Goal: Information Seeking & Learning: Learn about a topic

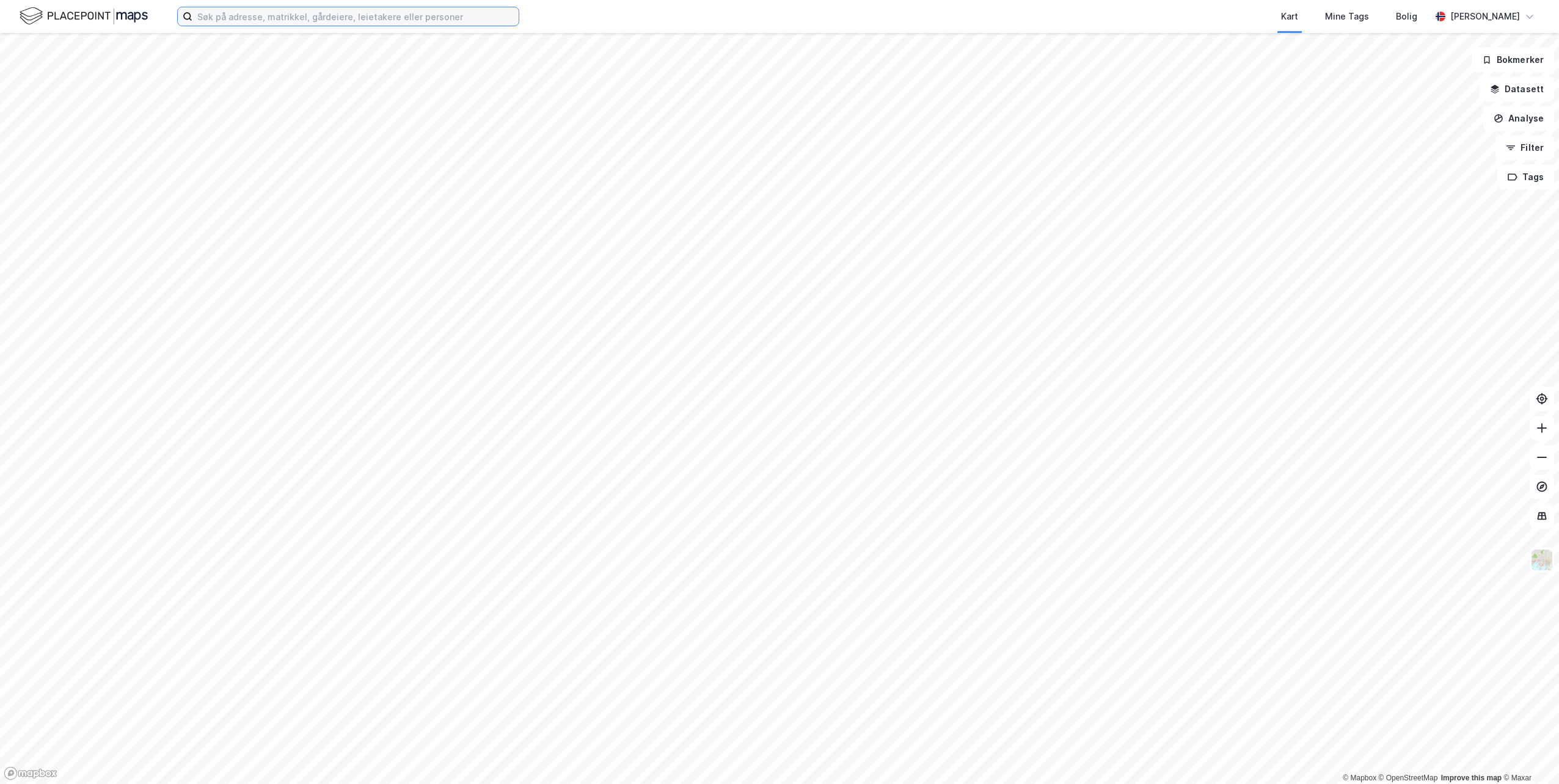
click at [271, 14] on input at bounding box center [356, 16] width 327 height 18
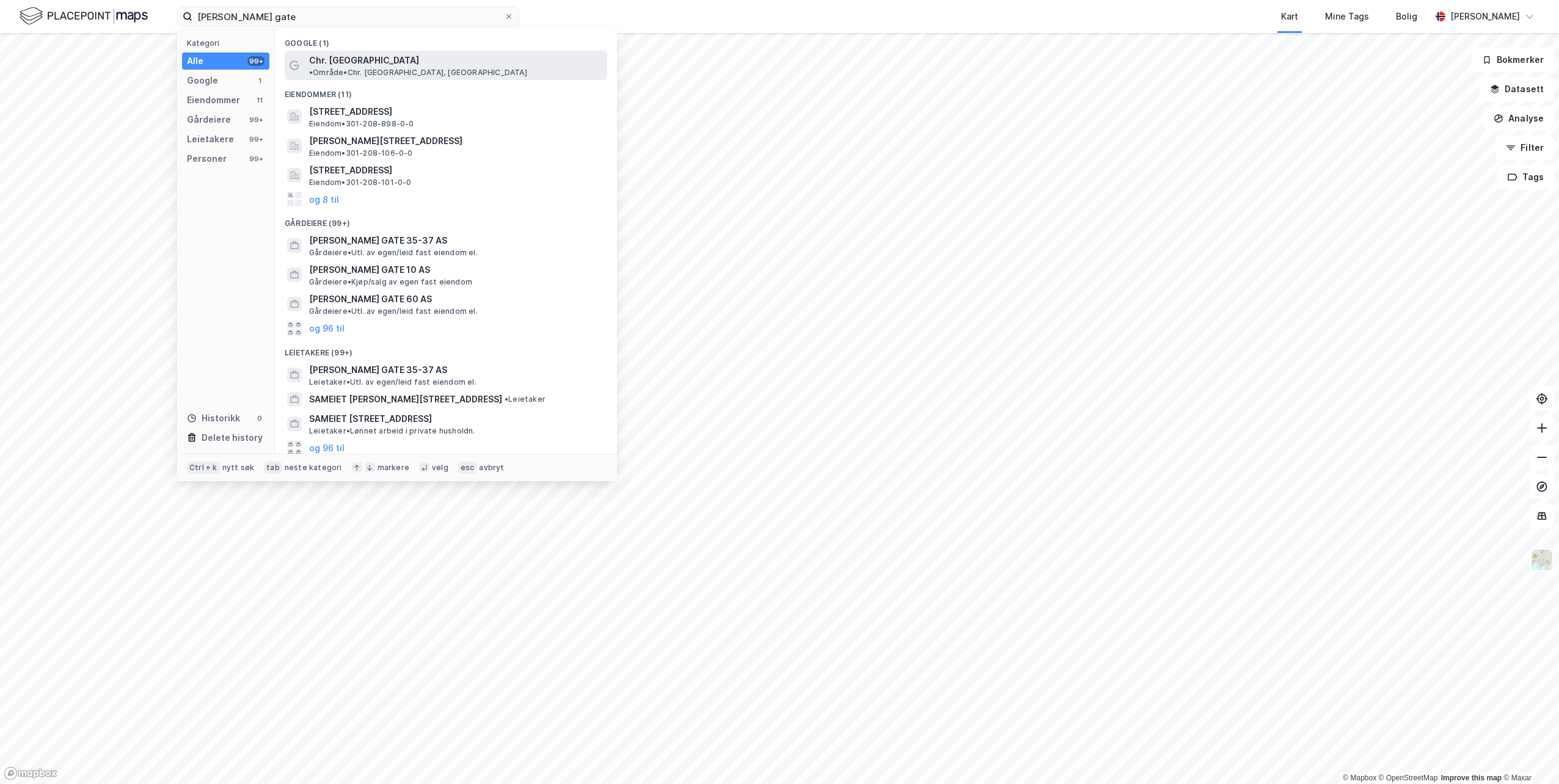
click at [358, 64] on span "Chr. [GEOGRAPHIC_DATA]" at bounding box center [364, 60] width 110 height 15
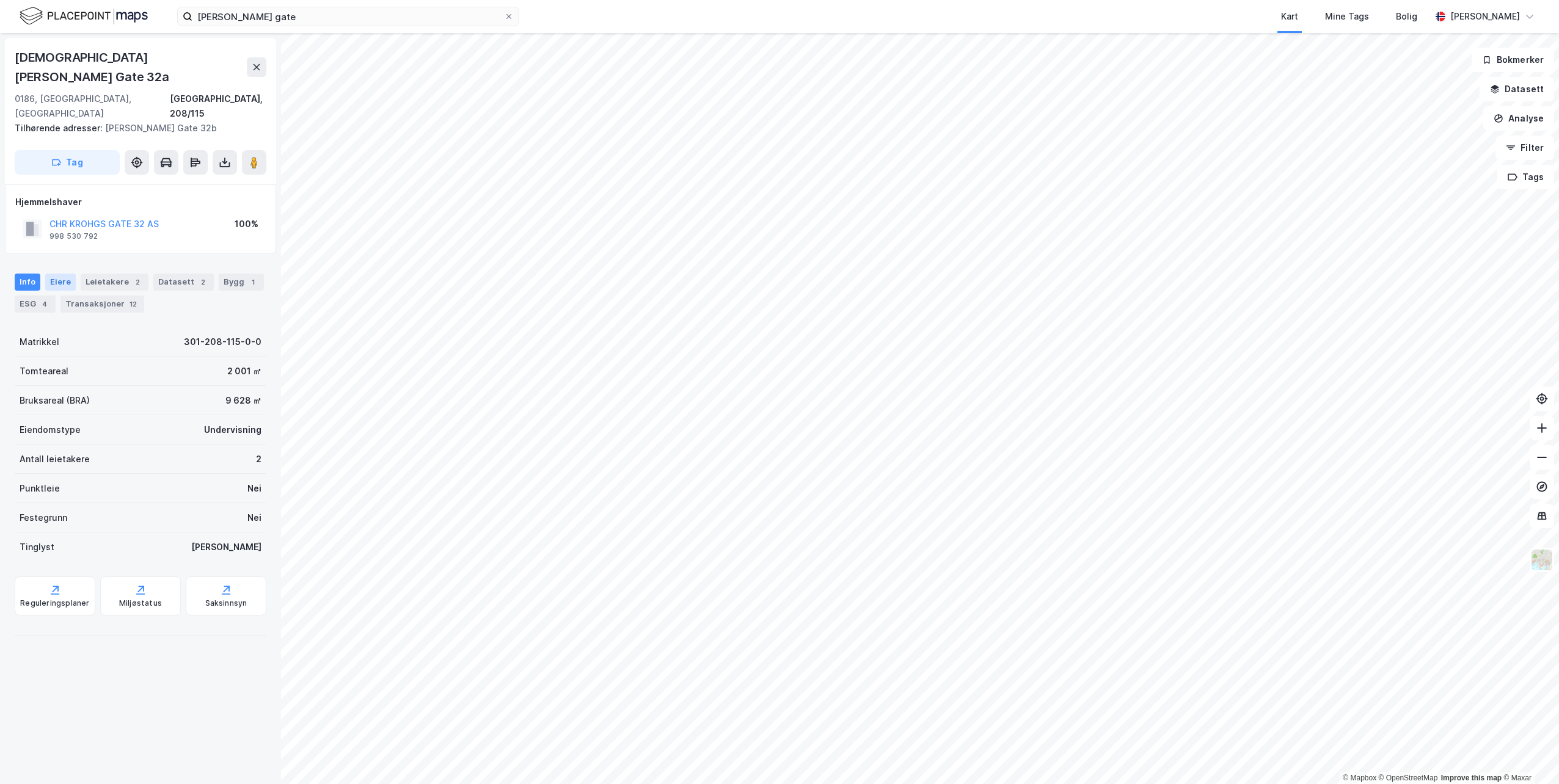
click at [58, 273] on div "Eiere" at bounding box center [61, 282] width 31 height 17
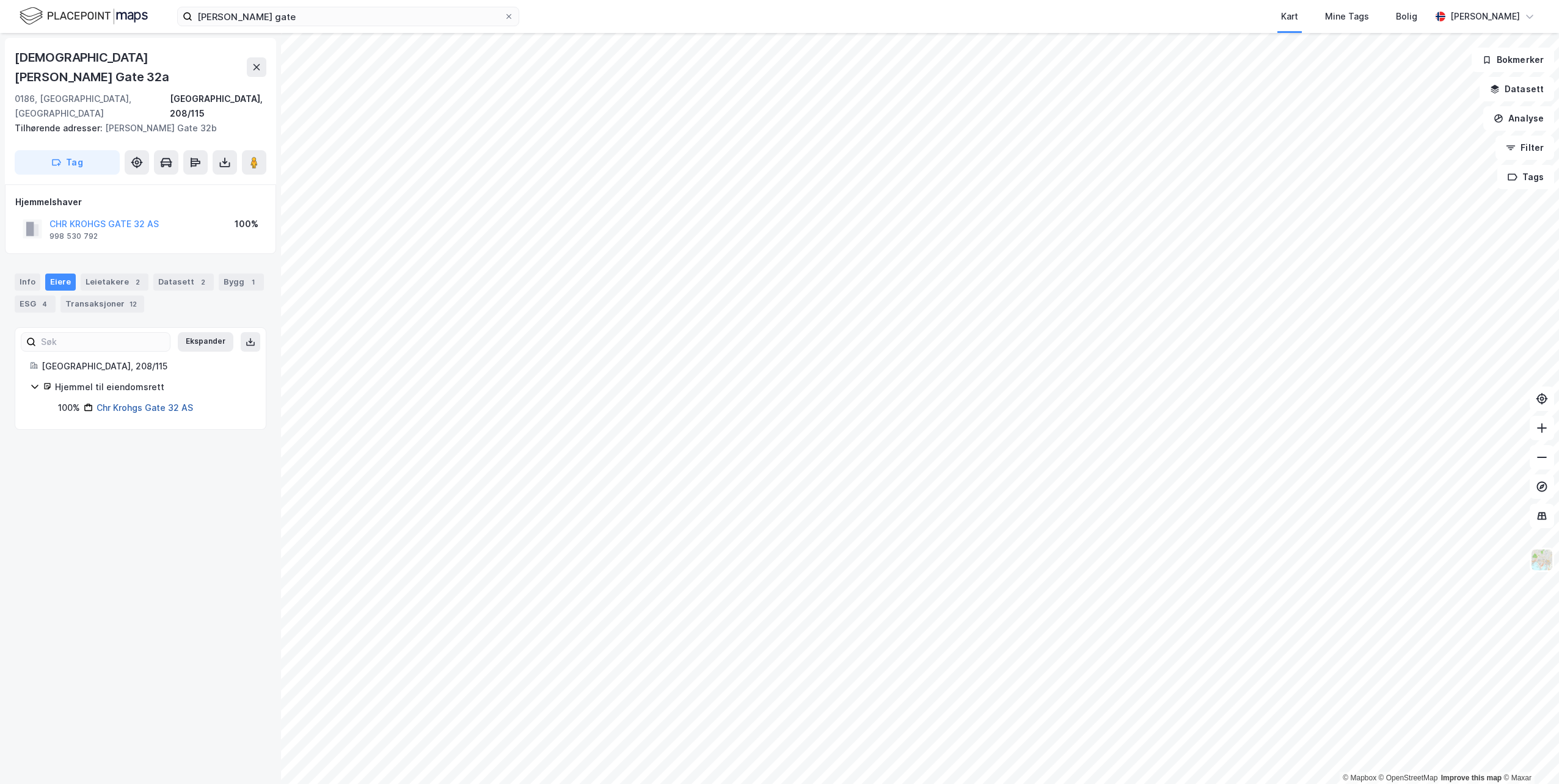
click at [105, 402] on link "Chr Krohgs Gate 32 AS" at bounding box center [145, 407] width 97 height 11
click at [116, 273] on div "Leietakere 2" at bounding box center [114, 282] width 68 height 17
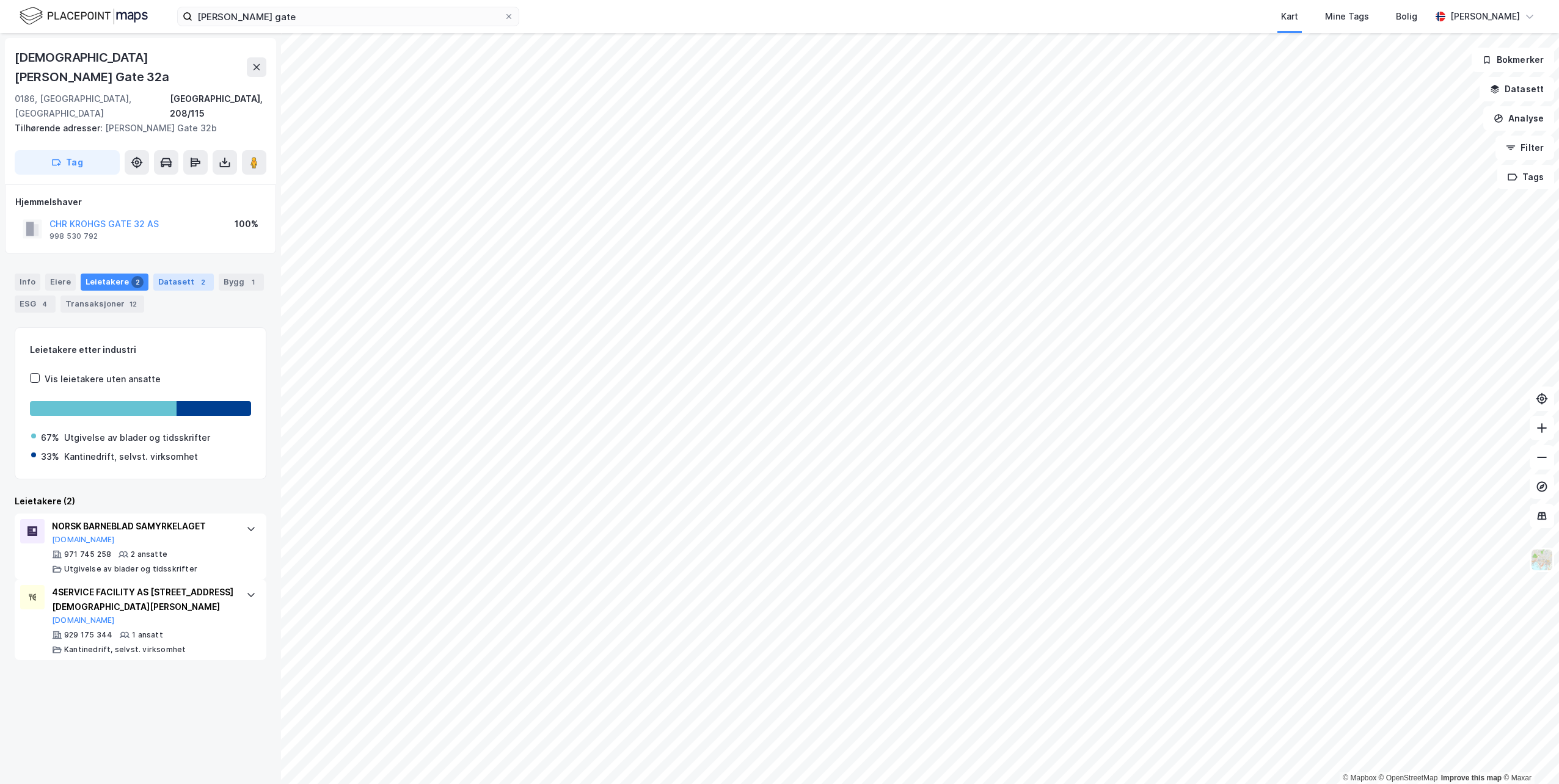
click at [173, 273] on div "Datasett 2" at bounding box center [183, 282] width 60 height 17
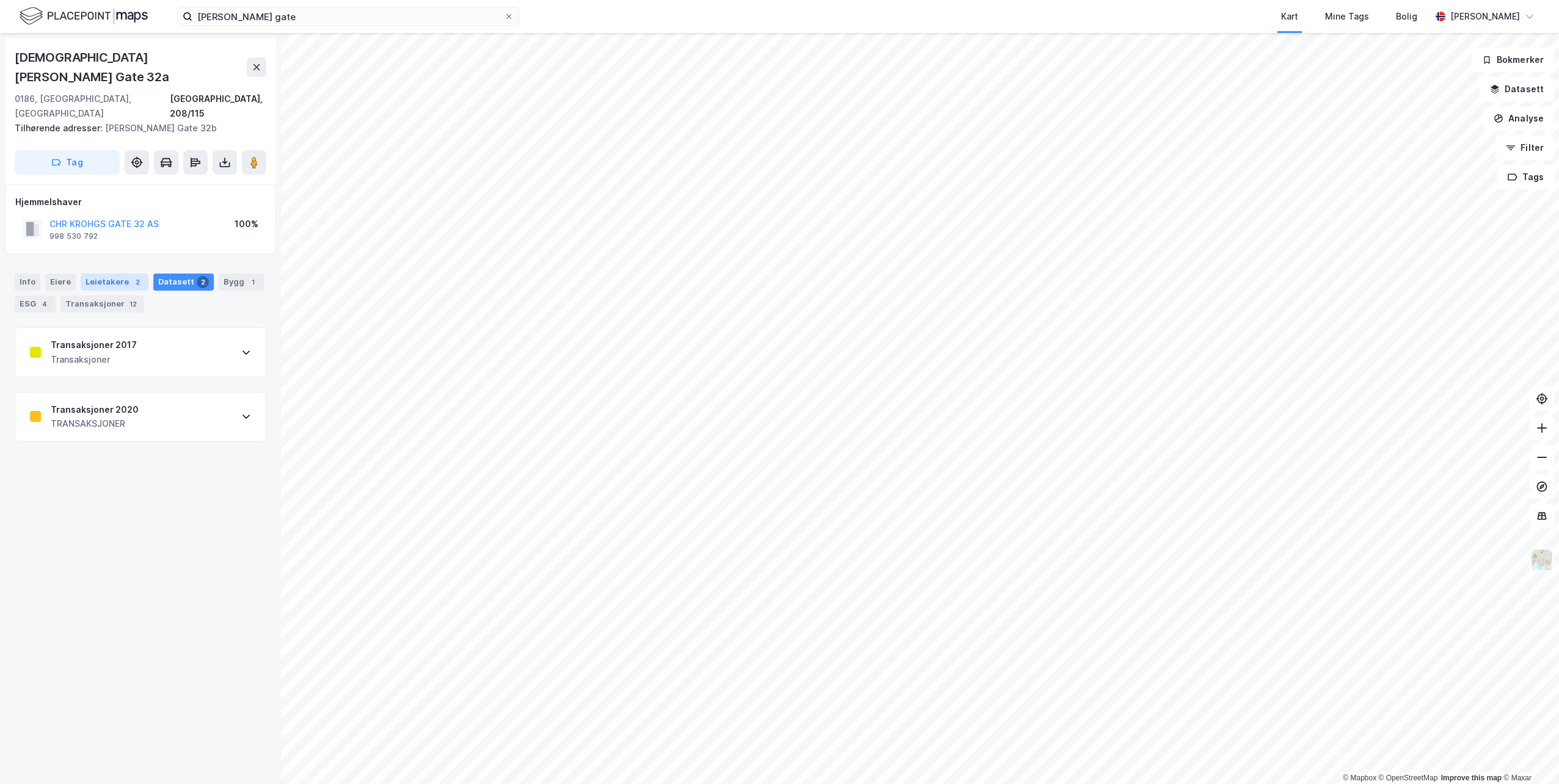
click at [103, 273] on div "Leietakere 2" at bounding box center [114, 282] width 68 height 17
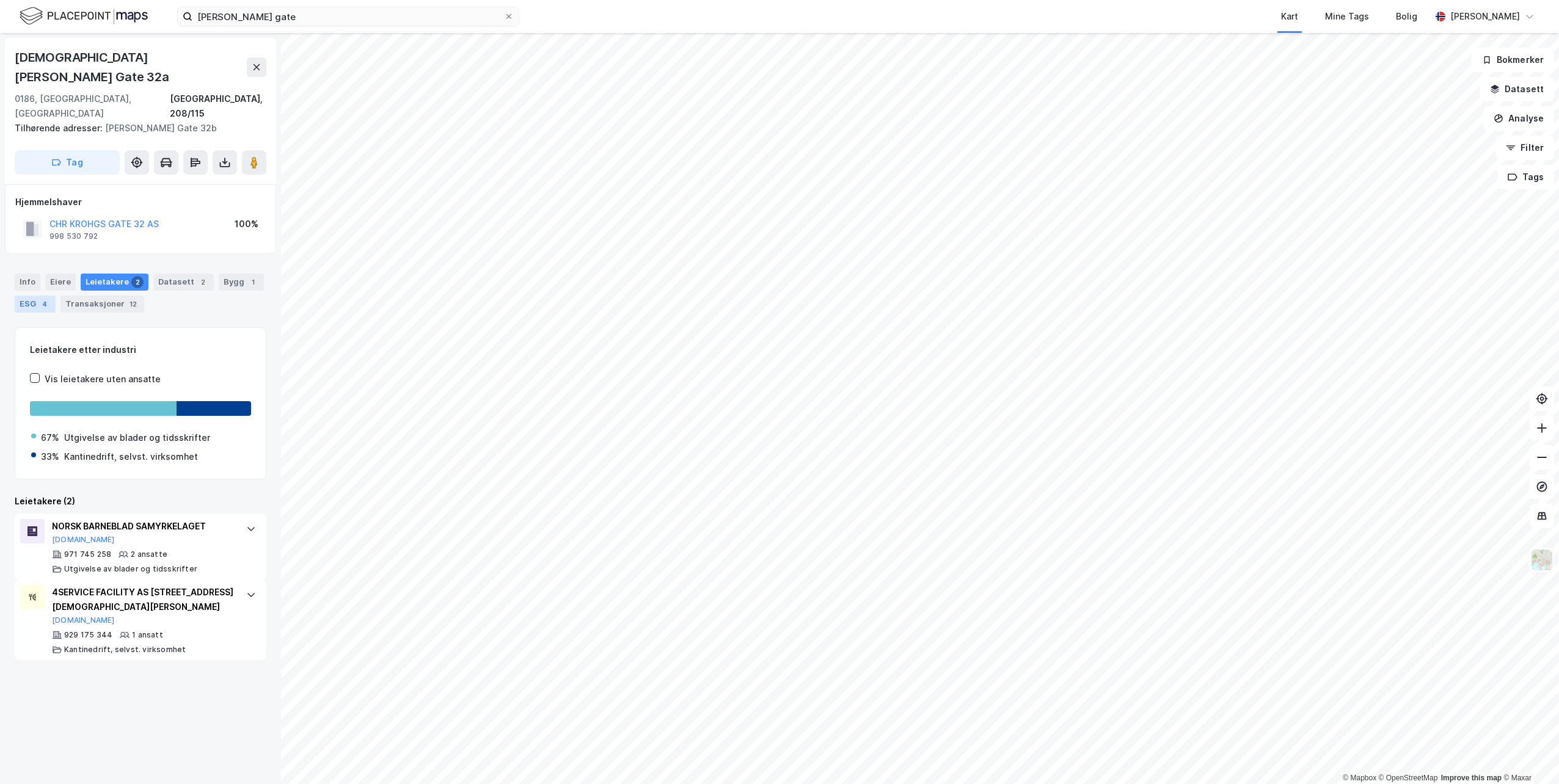
click at [117, 296] on div "Transaksjoner 12" at bounding box center [102, 304] width 83 height 17
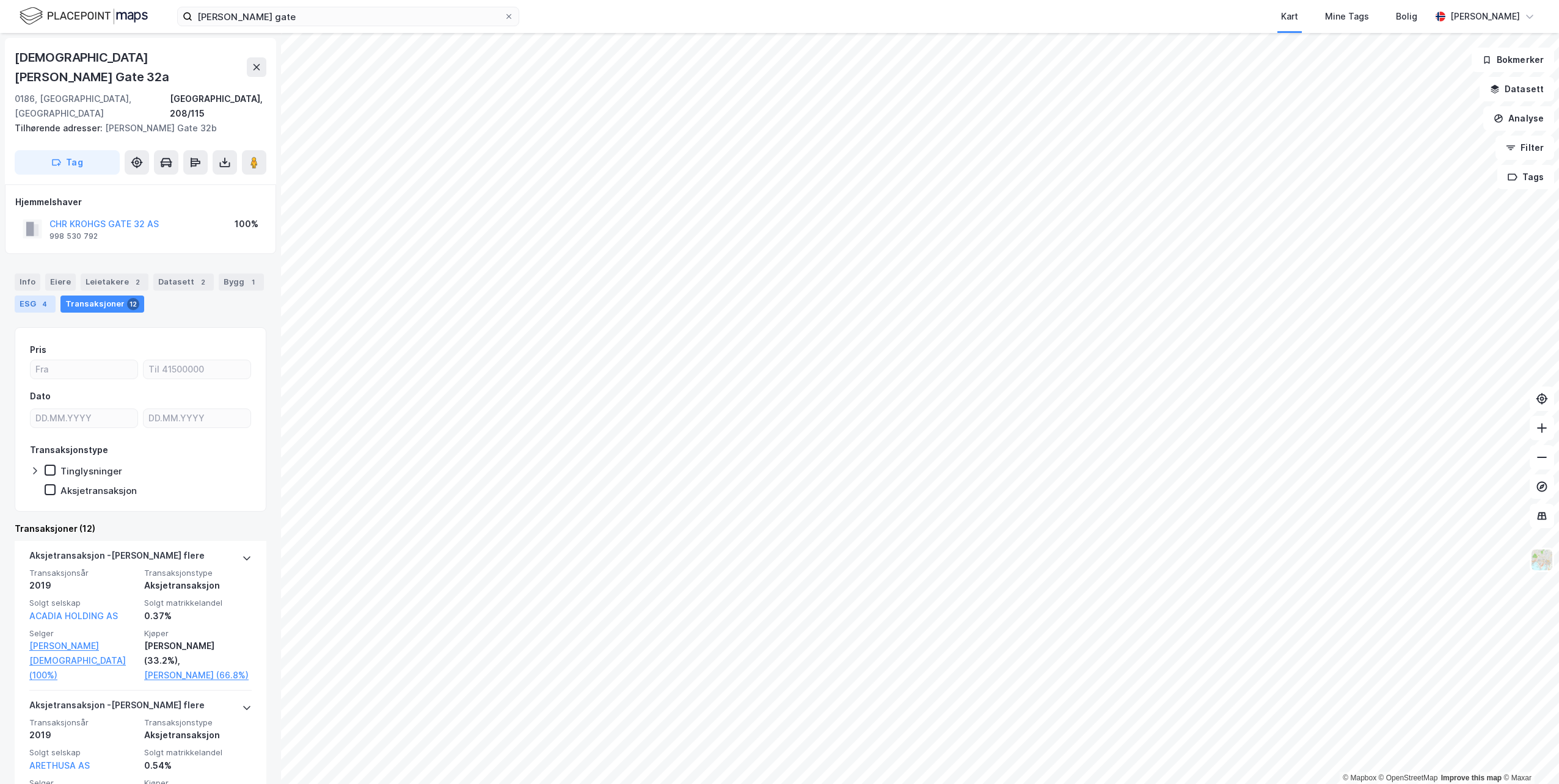
click at [33, 296] on div "ESG 4" at bounding box center [35, 304] width 41 height 17
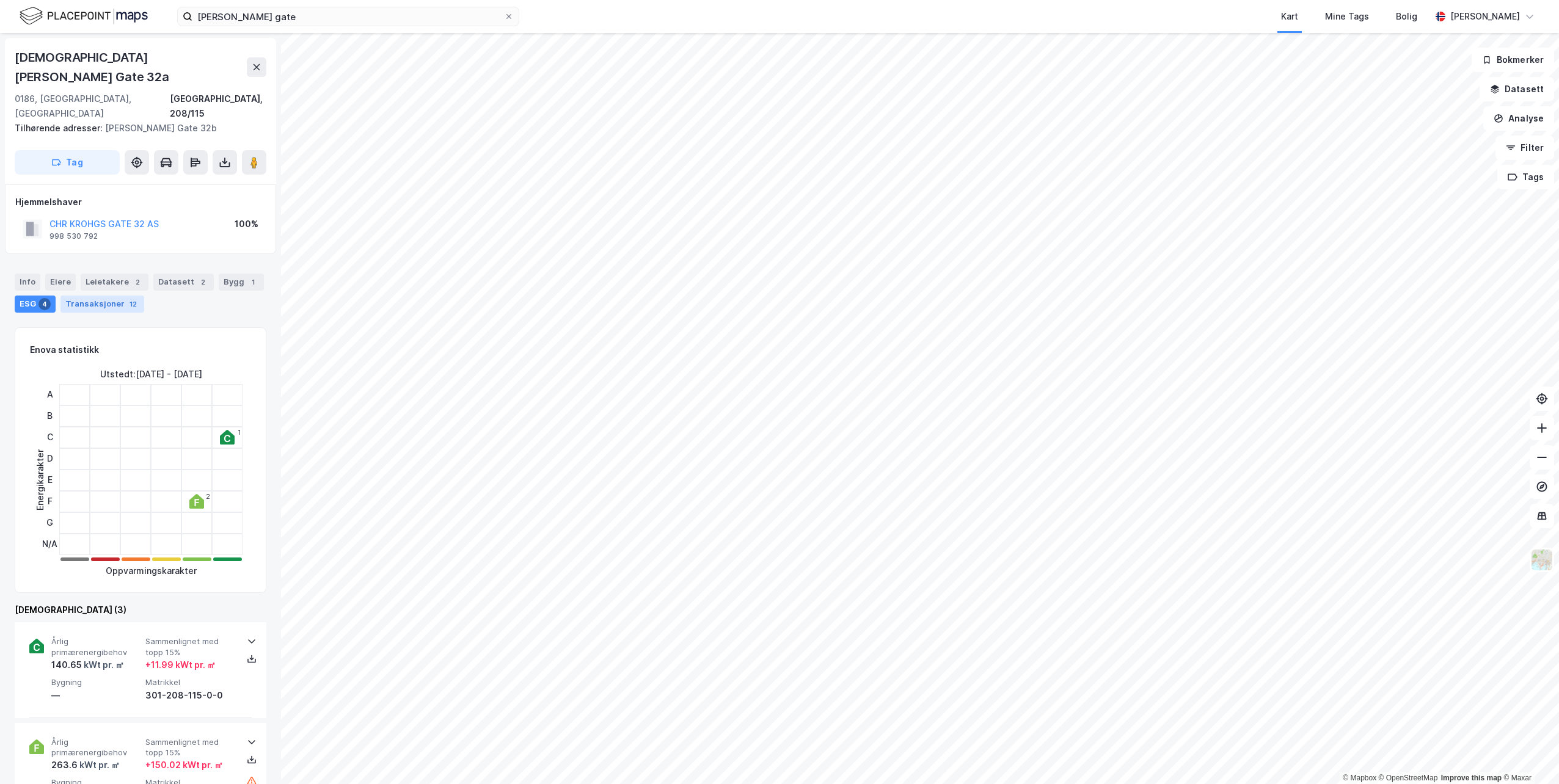
click at [85, 296] on div "Transaksjoner 12" at bounding box center [102, 304] width 83 height 17
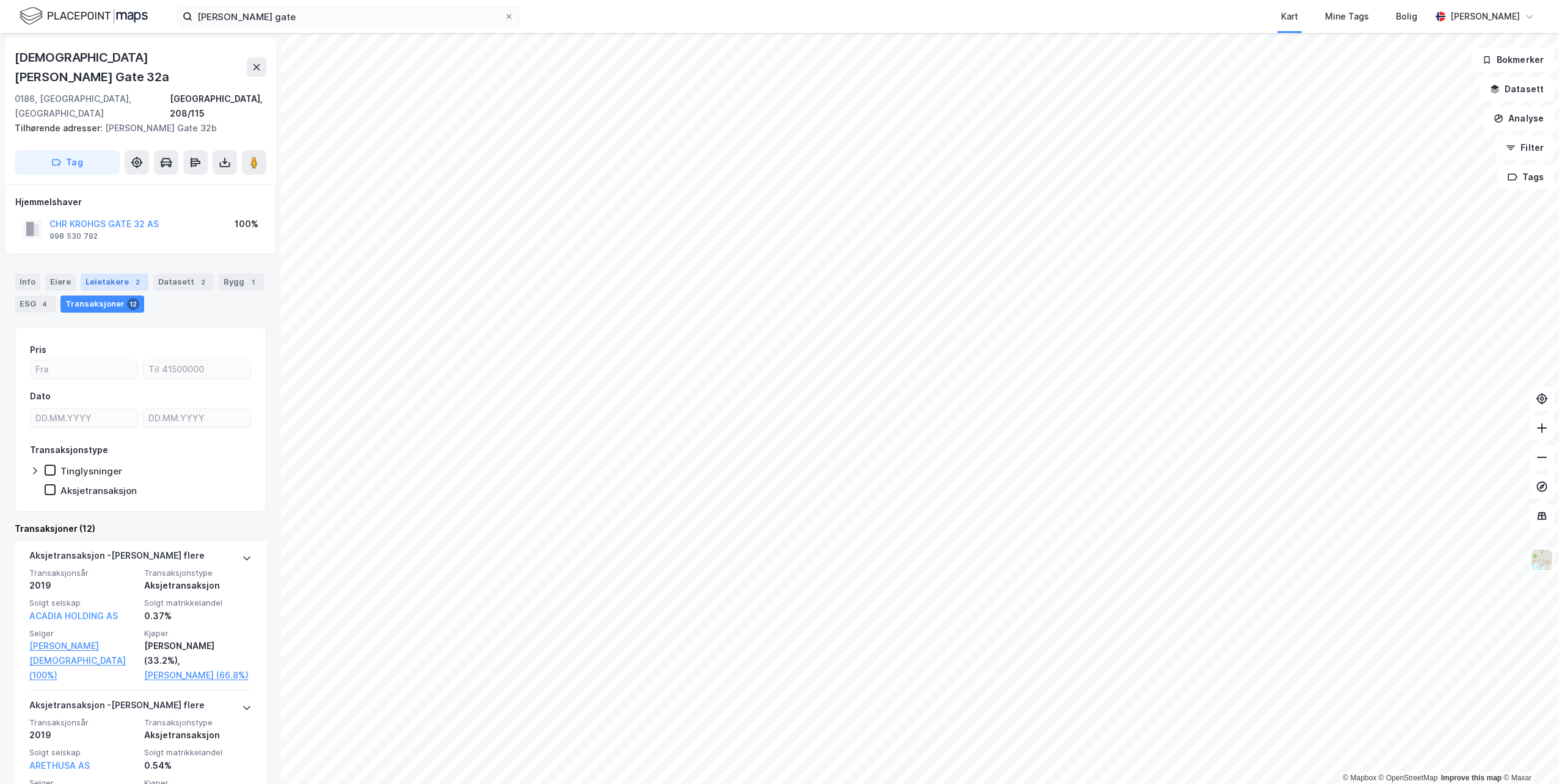
click at [114, 273] on div "Leietakere 2" at bounding box center [114, 282] width 68 height 17
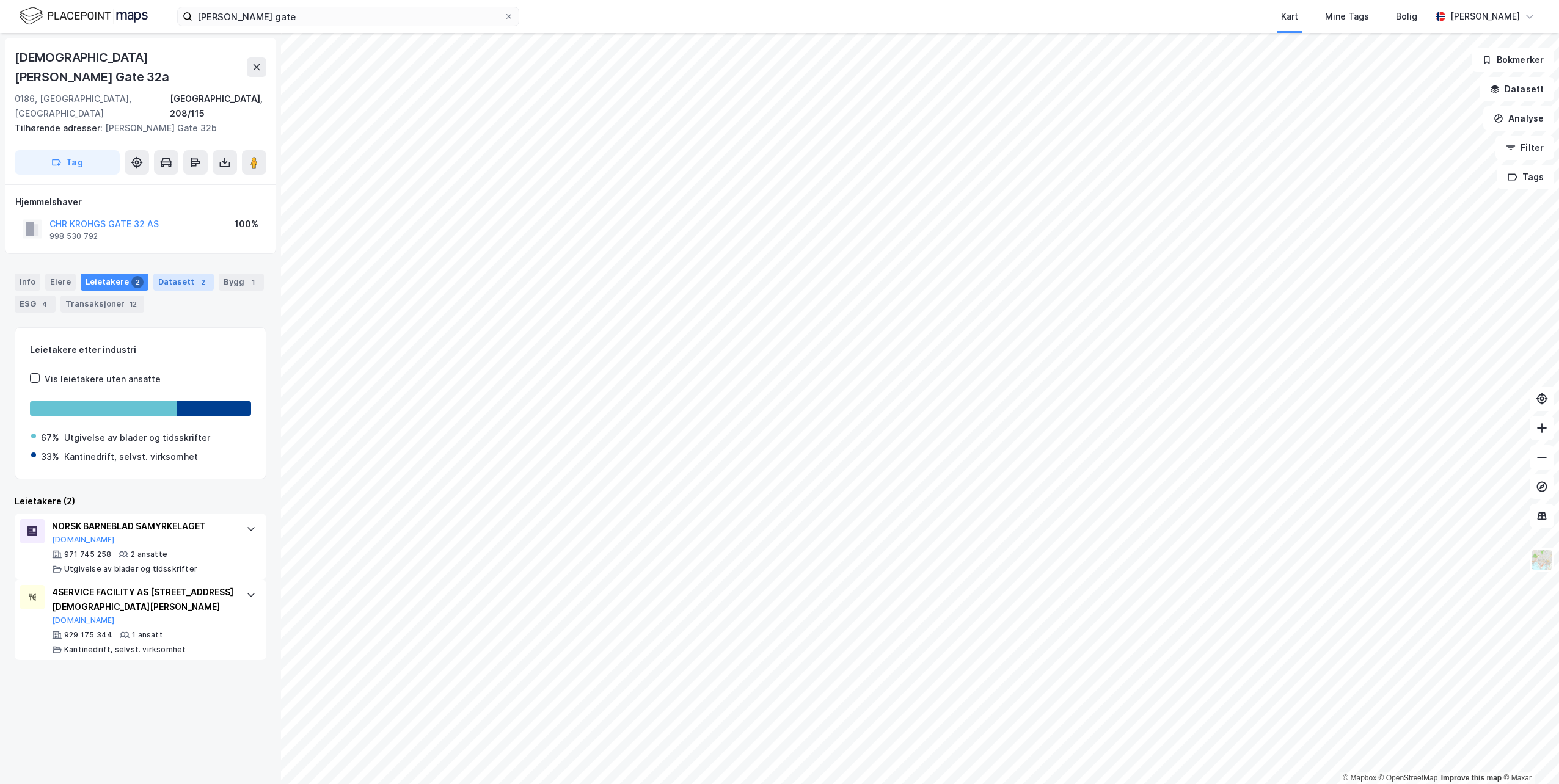
click at [168, 273] on div "Datasett 2" at bounding box center [183, 282] width 60 height 17
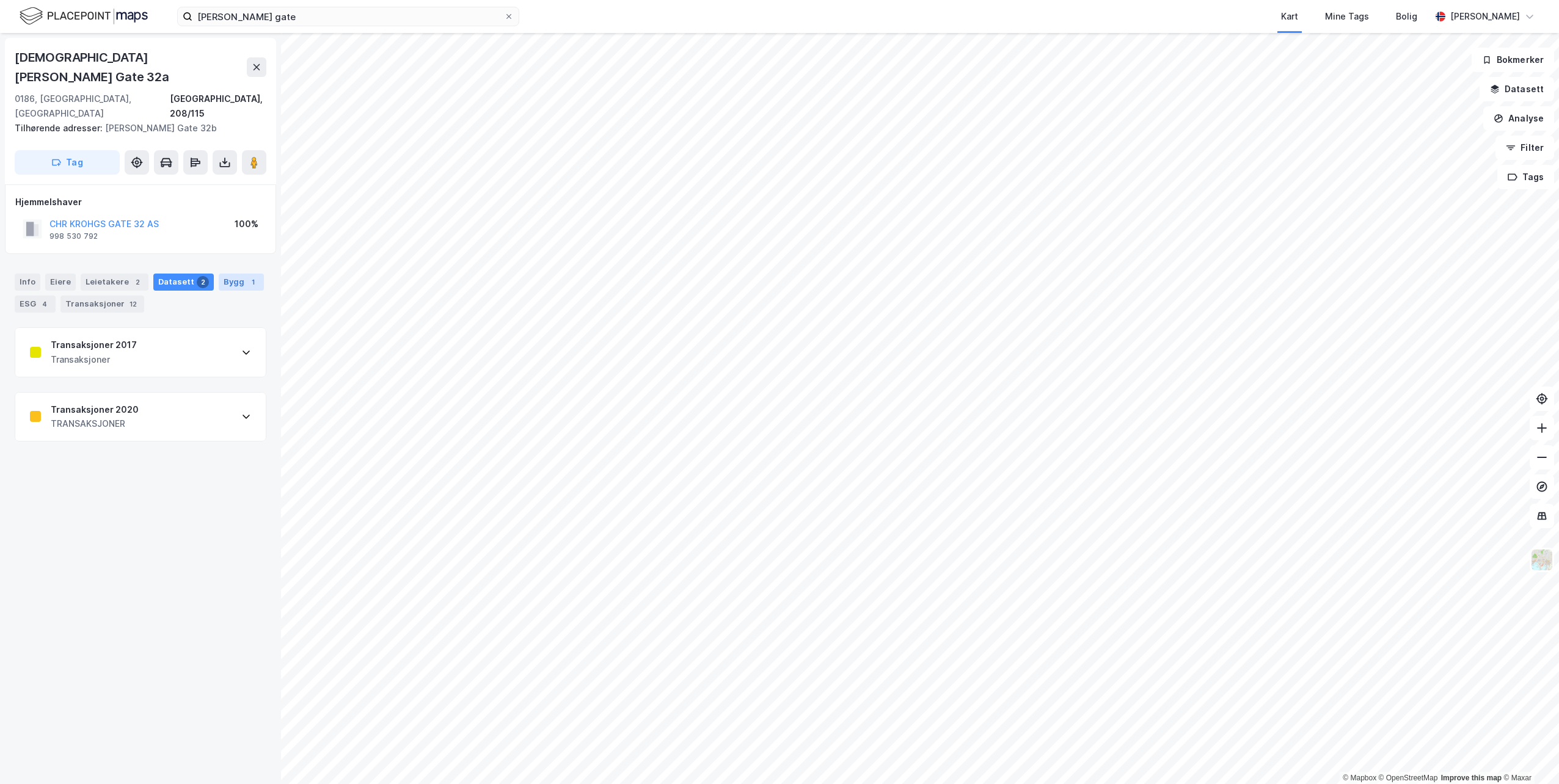
click at [247, 276] on div "1" at bounding box center [253, 282] width 13 height 13
click at [184, 273] on div "Datasett 2" at bounding box center [183, 282] width 60 height 17
click at [94, 273] on div "Leietakere 2" at bounding box center [114, 282] width 68 height 17
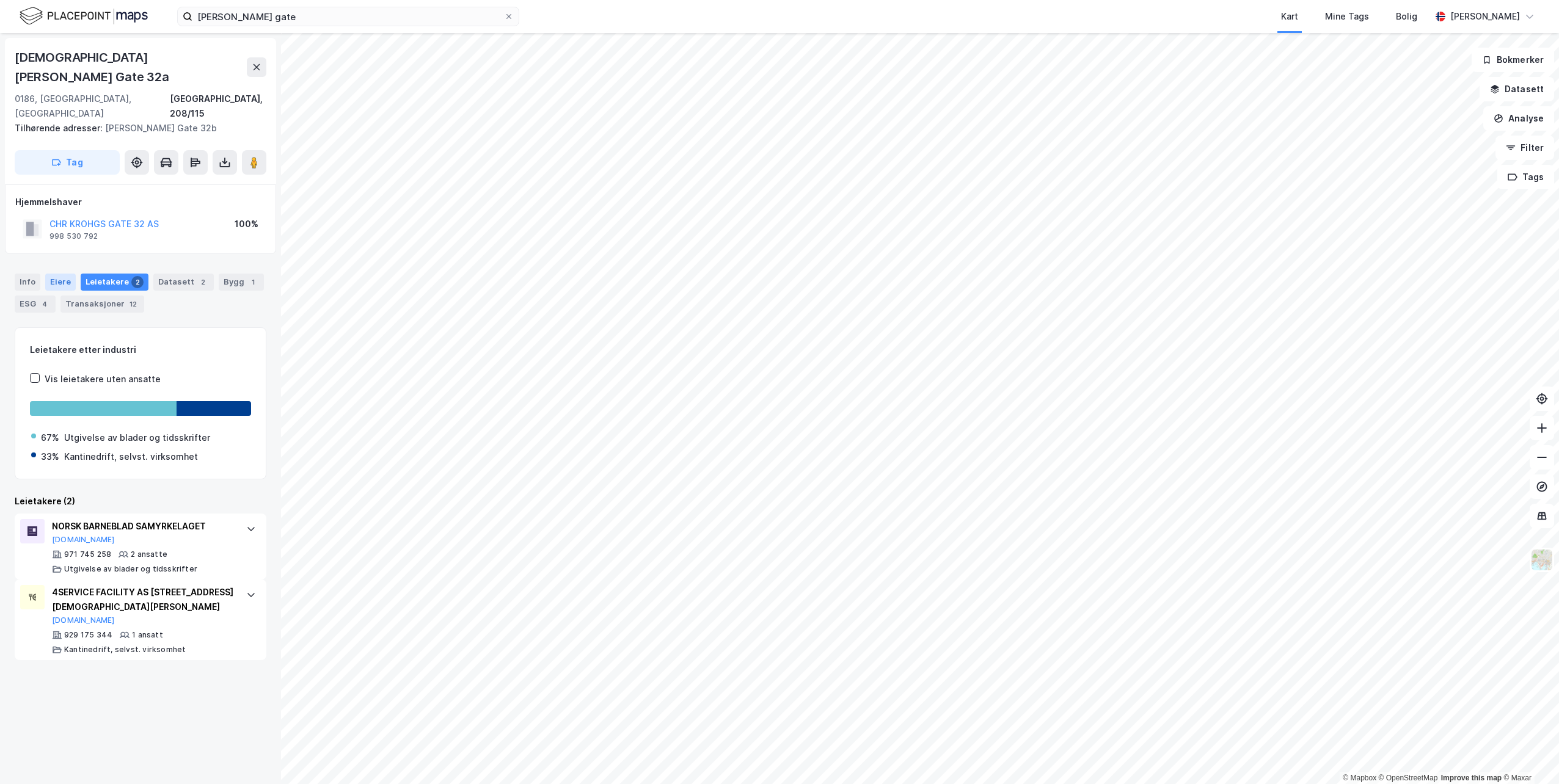
click at [46, 273] on div "Eiere" at bounding box center [61, 282] width 31 height 17
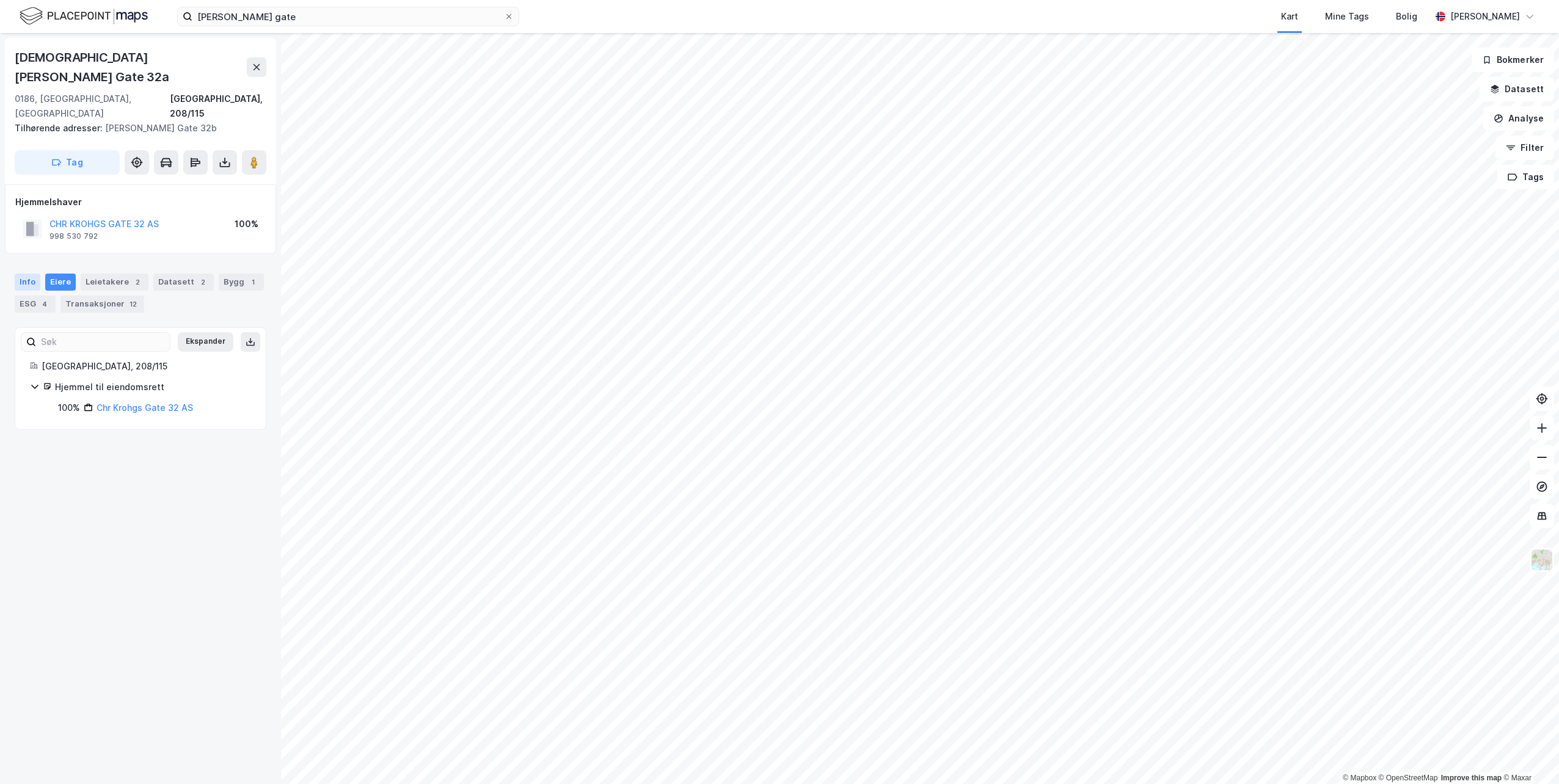
click at [19, 273] on div "Info" at bounding box center [27, 282] width 25 height 17
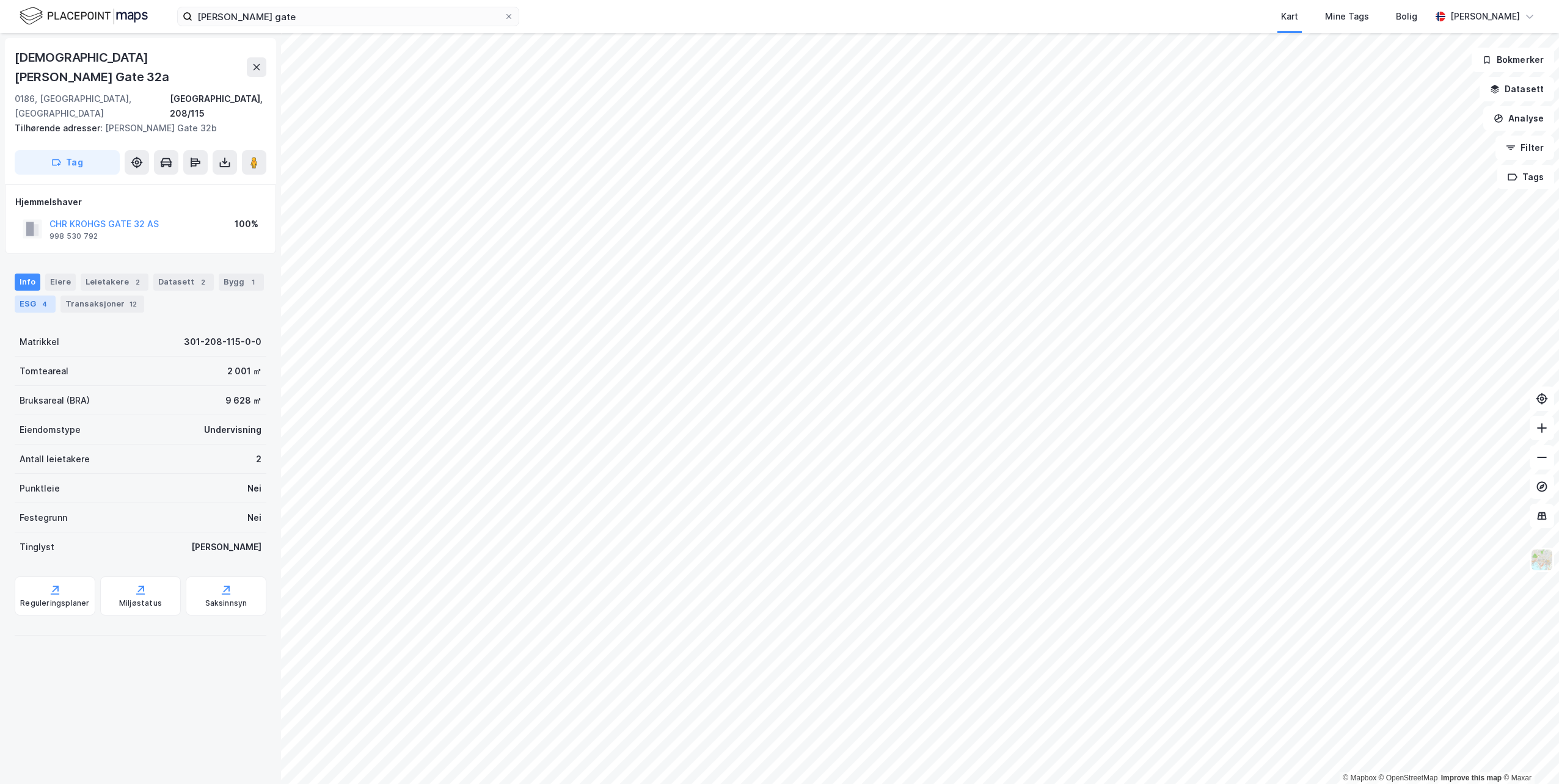
click at [31, 296] on div "ESG 4" at bounding box center [35, 304] width 41 height 17
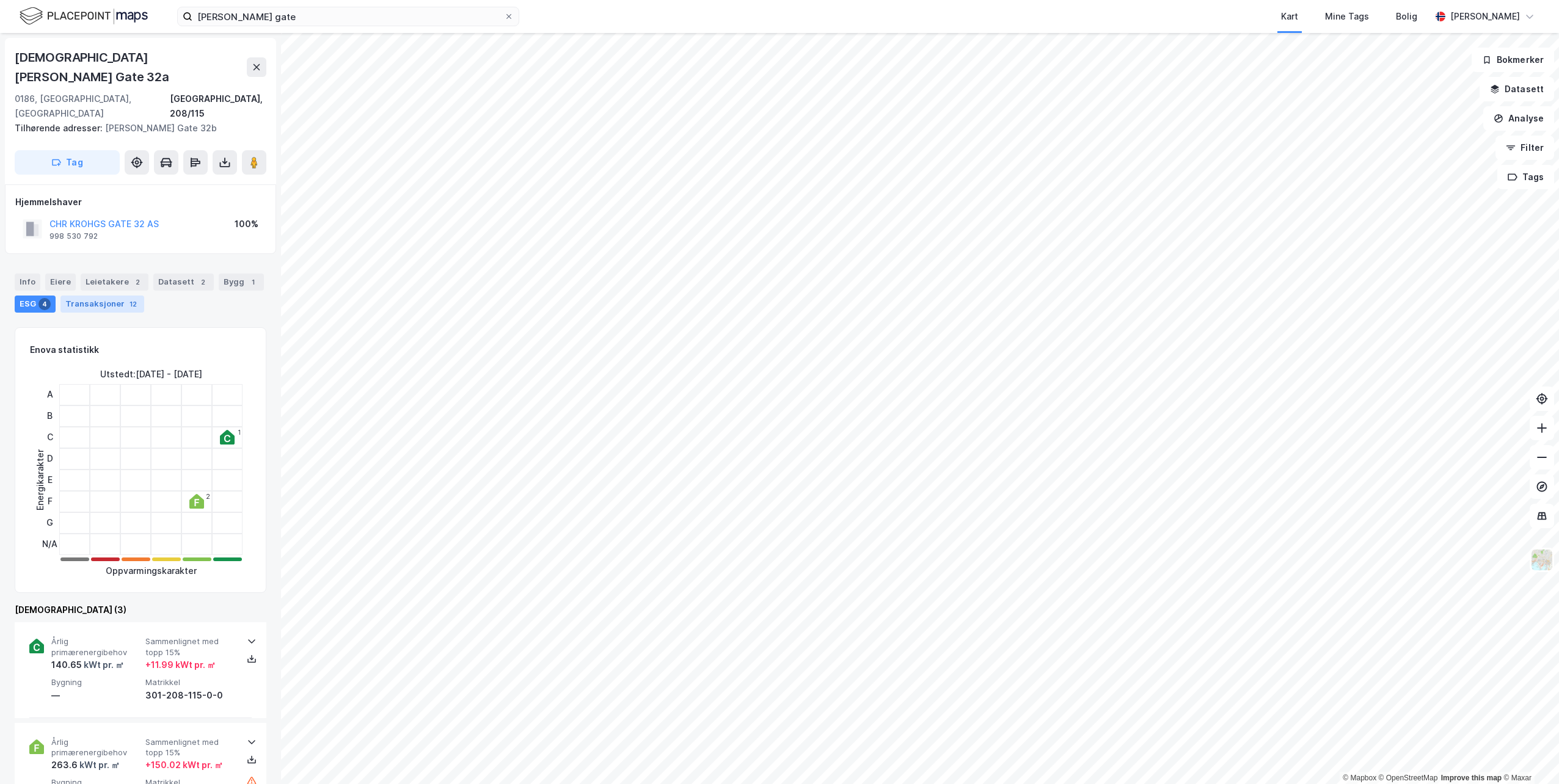
click at [98, 296] on div "Transaksjoner 12" at bounding box center [102, 304] width 83 height 17
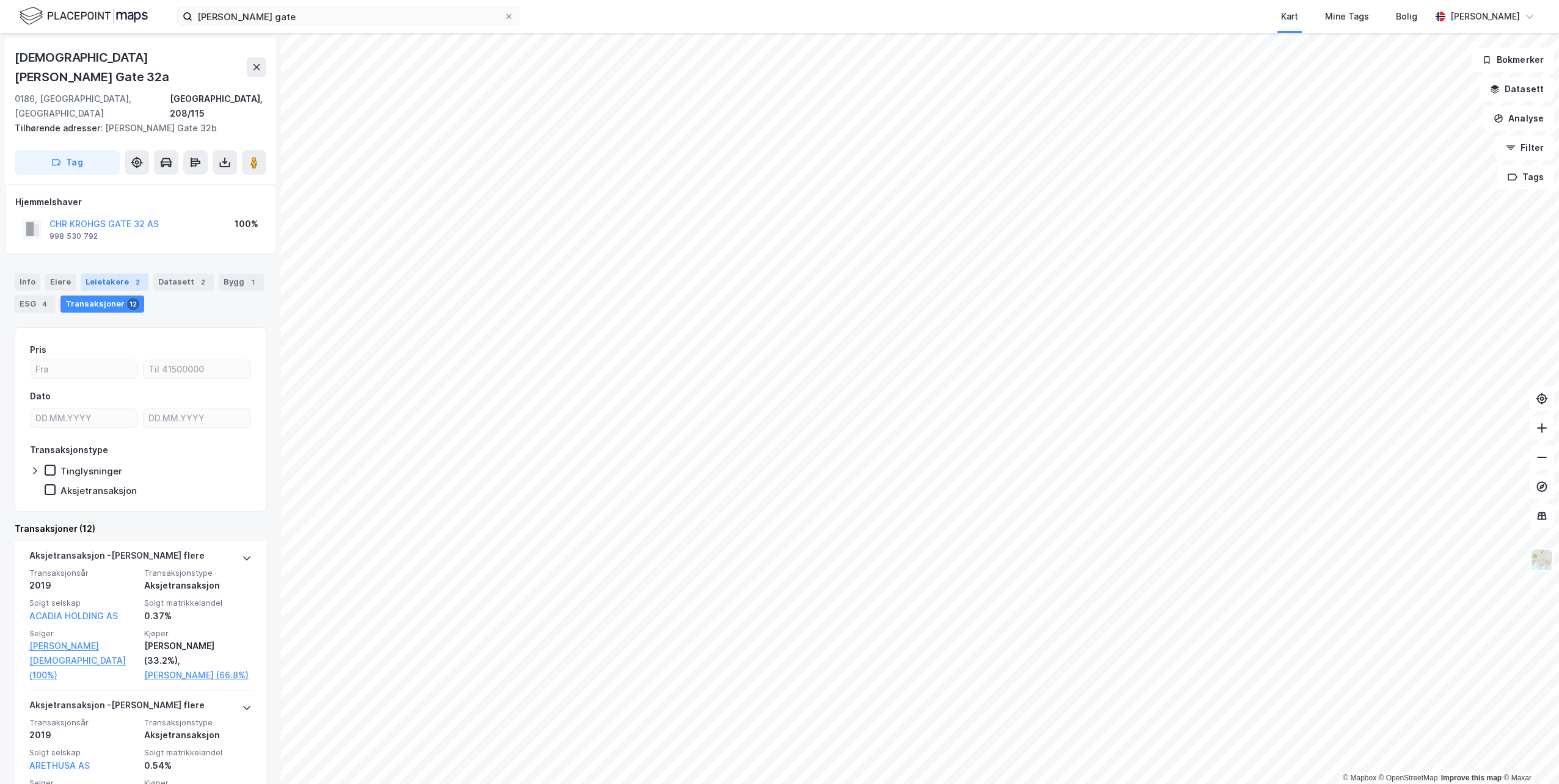
click at [111, 273] on div "Leietakere 2" at bounding box center [114, 282] width 68 height 17
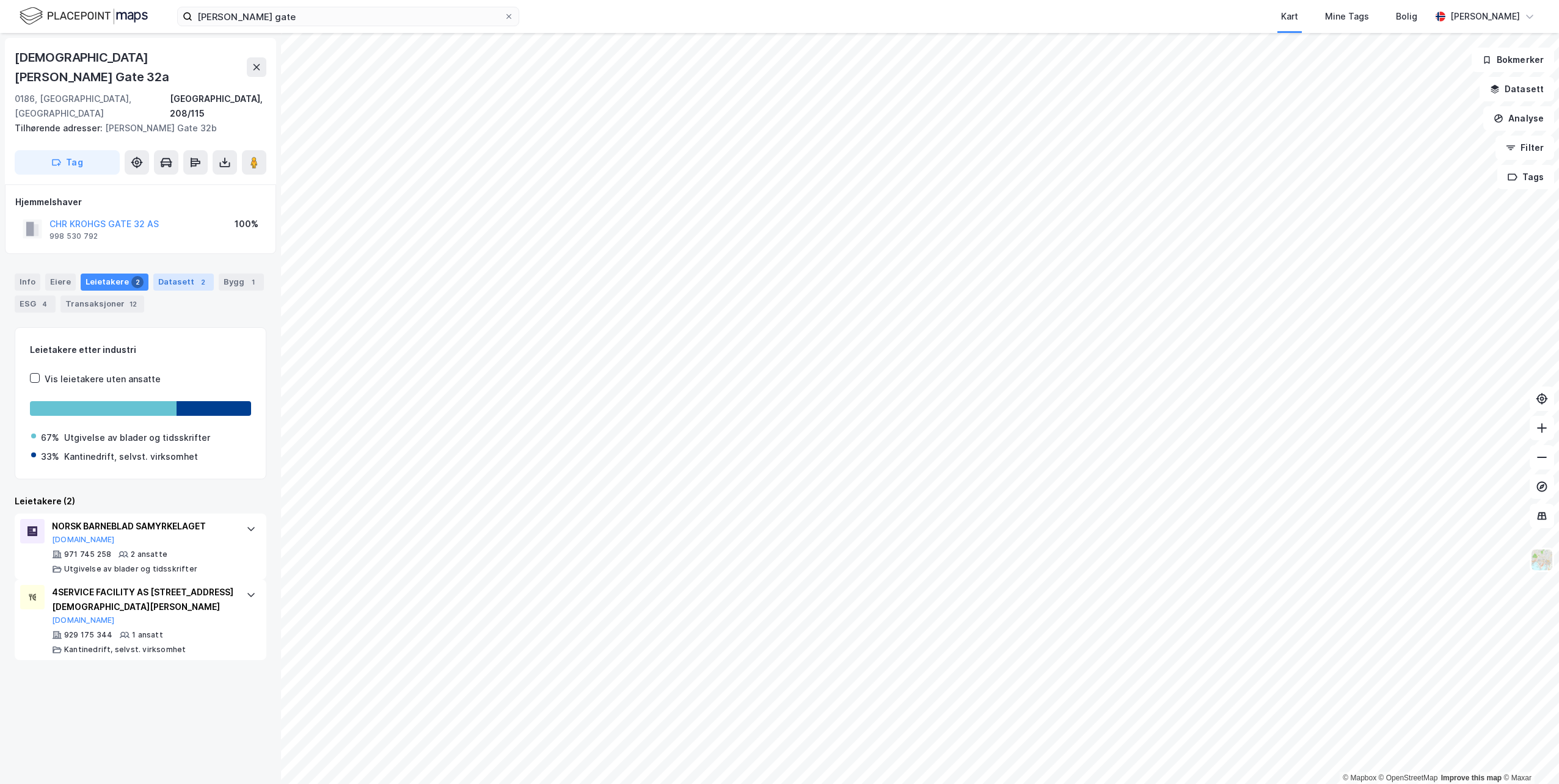
click at [166, 273] on div "Datasett 2" at bounding box center [183, 282] width 60 height 17
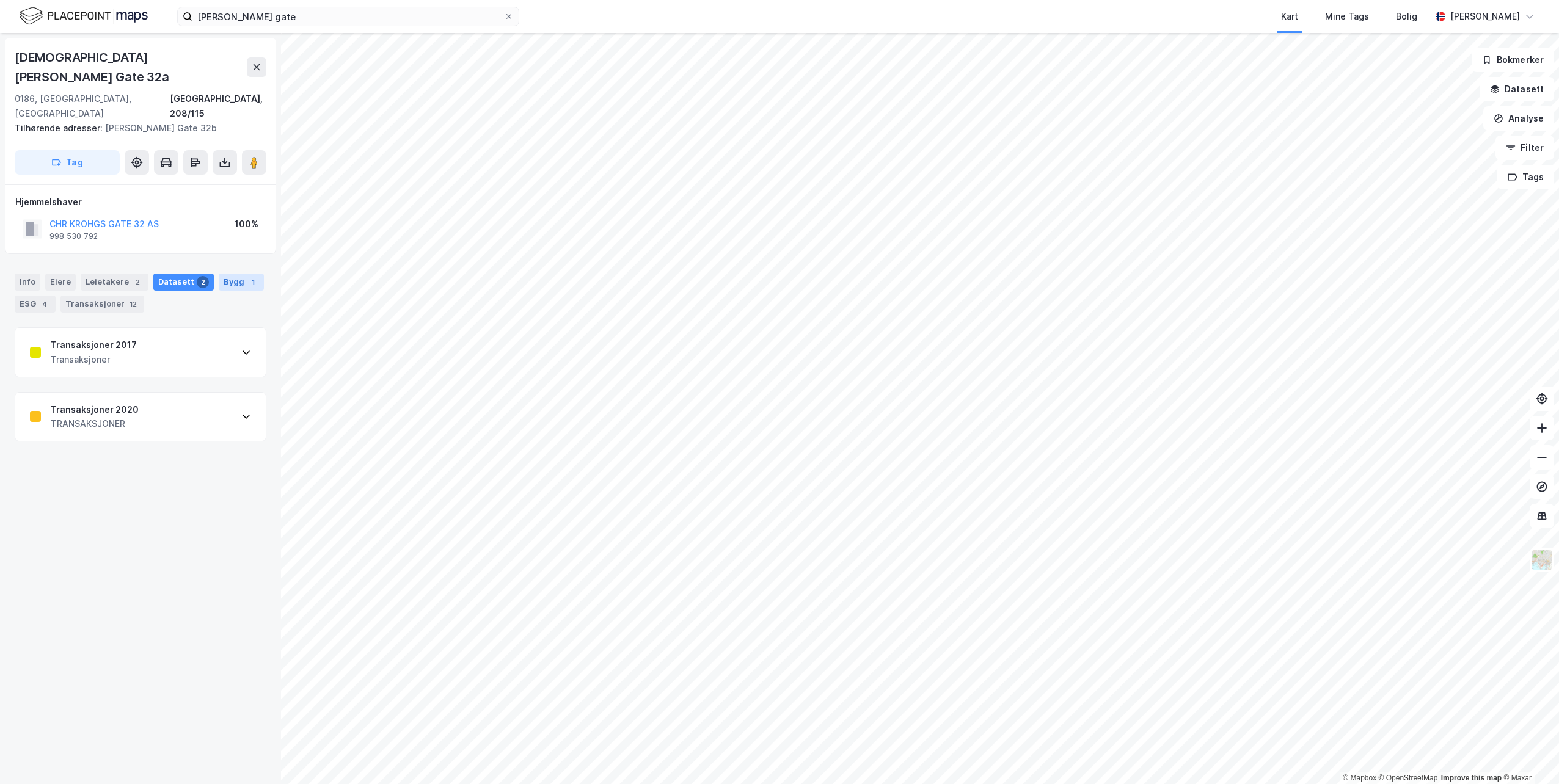
click at [224, 273] on div "Bygg 1" at bounding box center [241, 282] width 46 height 17
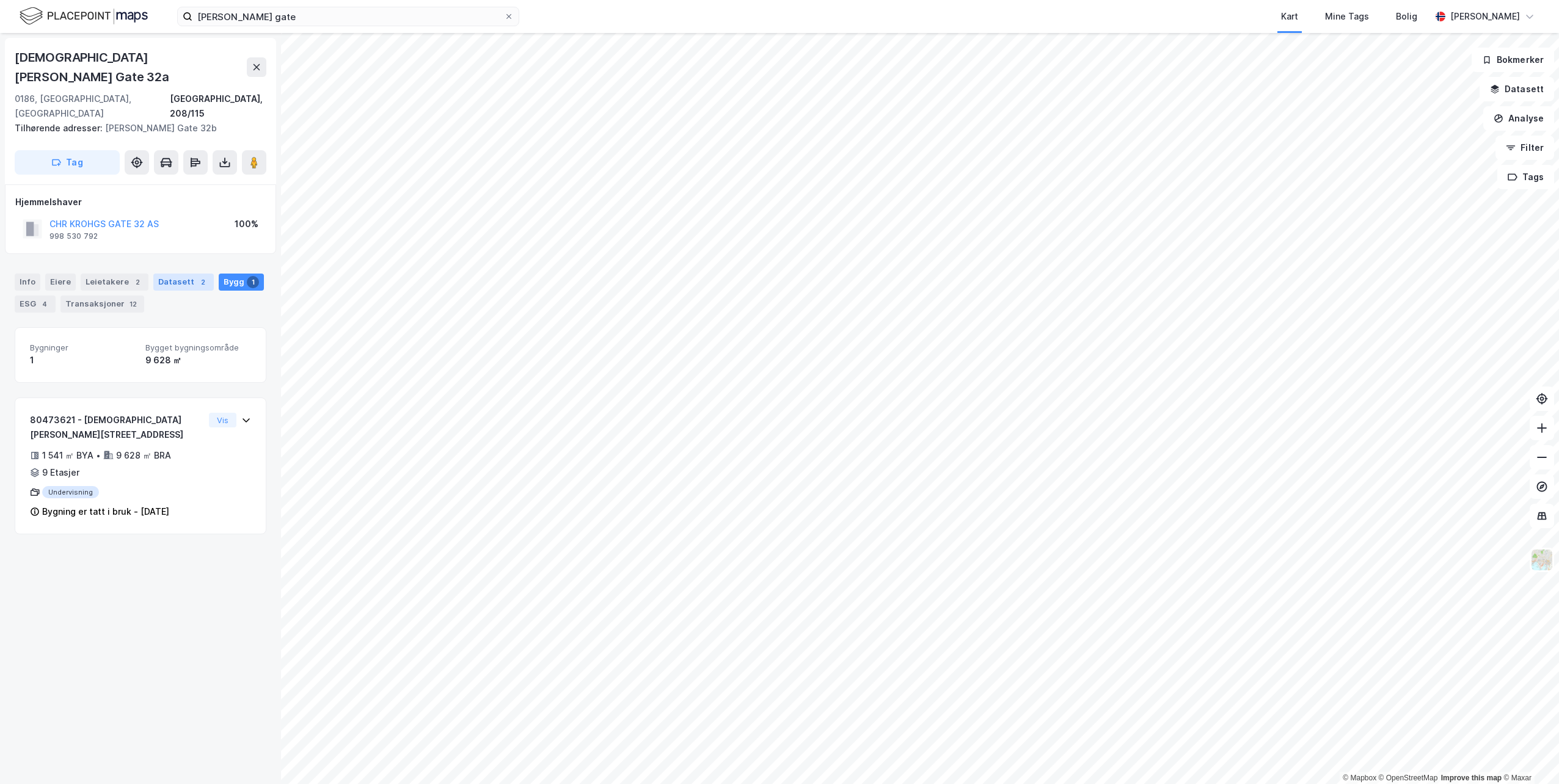
click at [182, 273] on div "Datasett 2" at bounding box center [183, 282] width 60 height 17
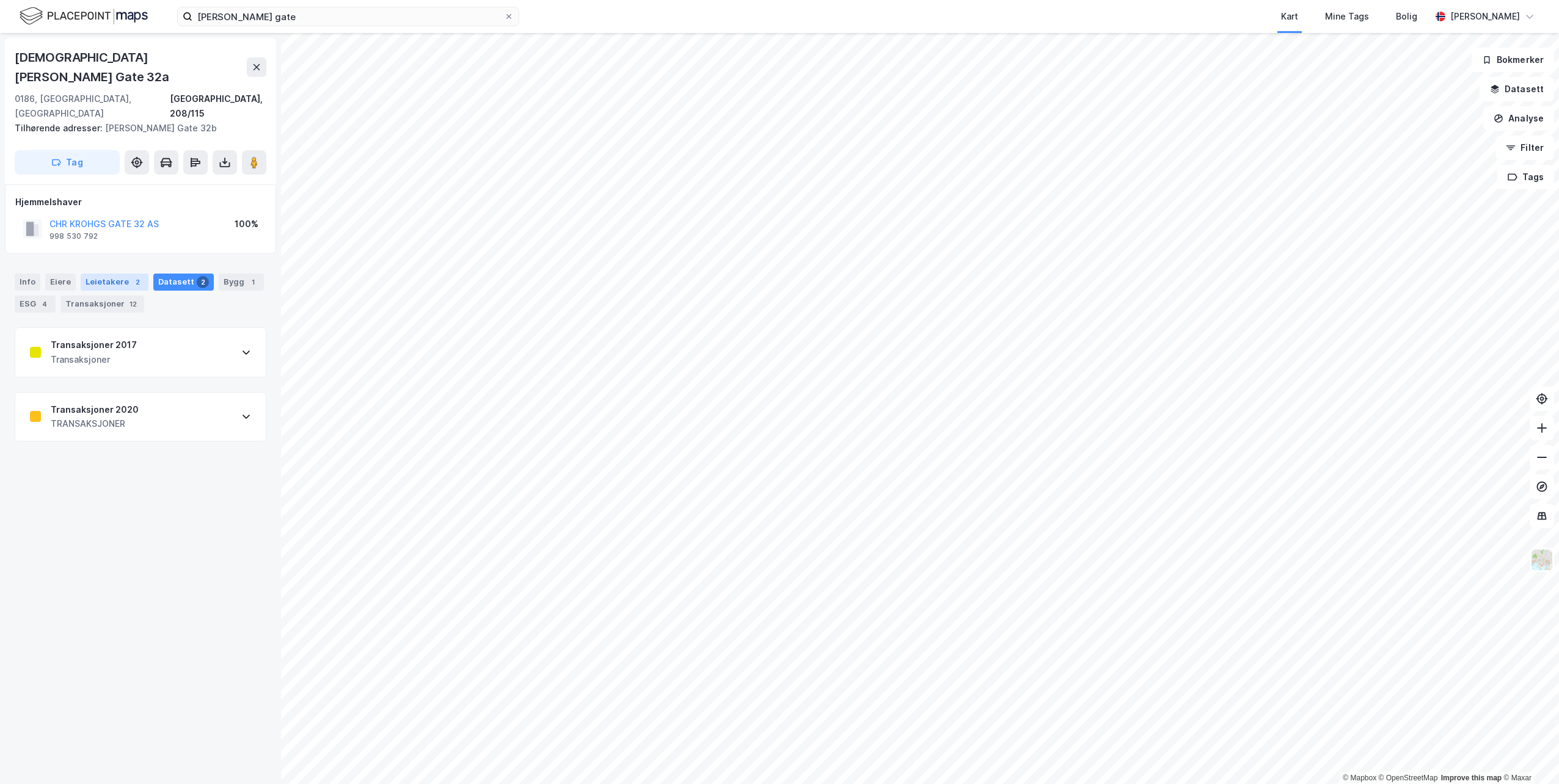
click at [102, 273] on div "Leietakere 2" at bounding box center [114, 282] width 68 height 17
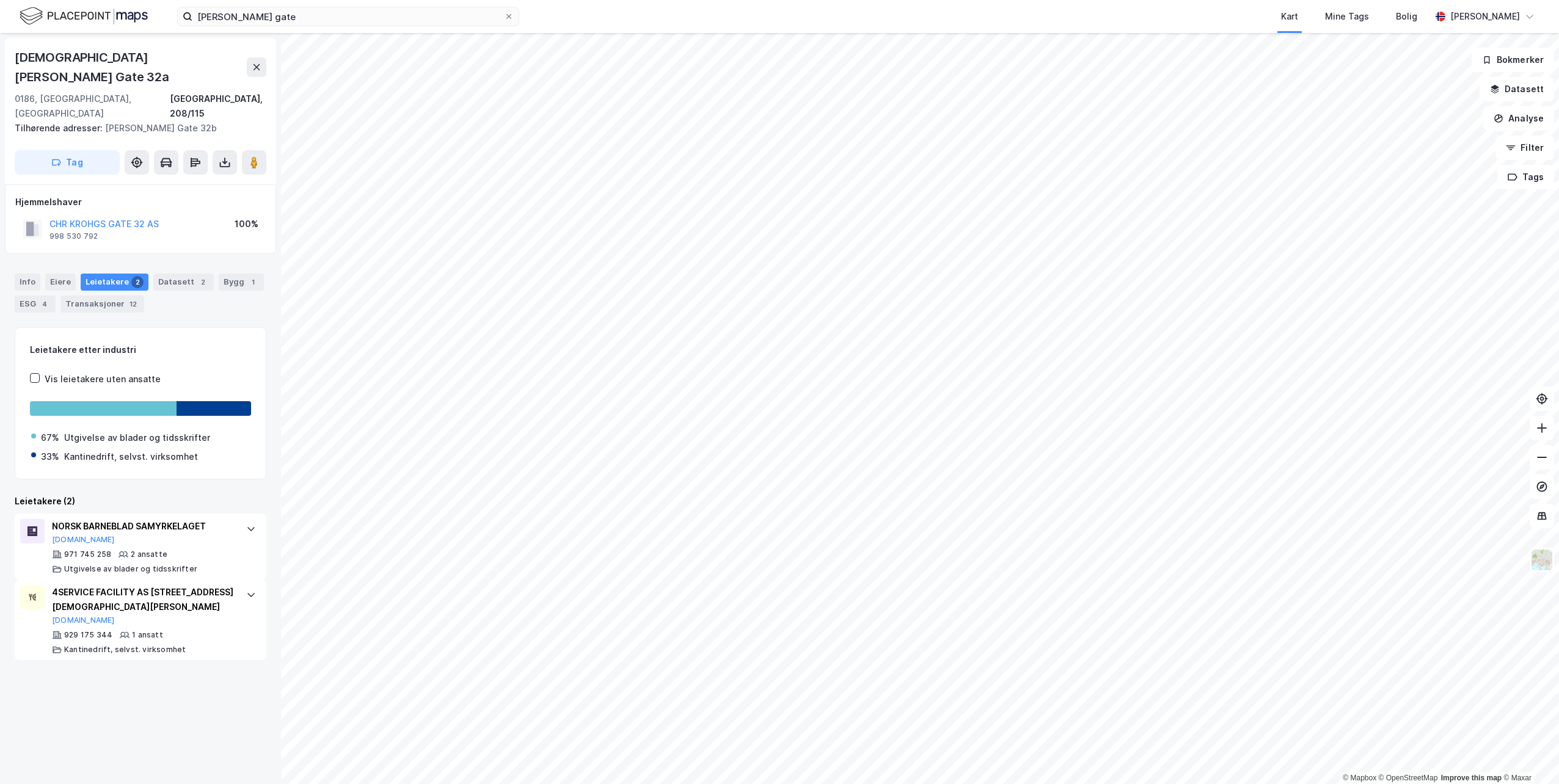
click at [83, 296] on div "Transaksjoner 12" at bounding box center [102, 304] width 83 height 17
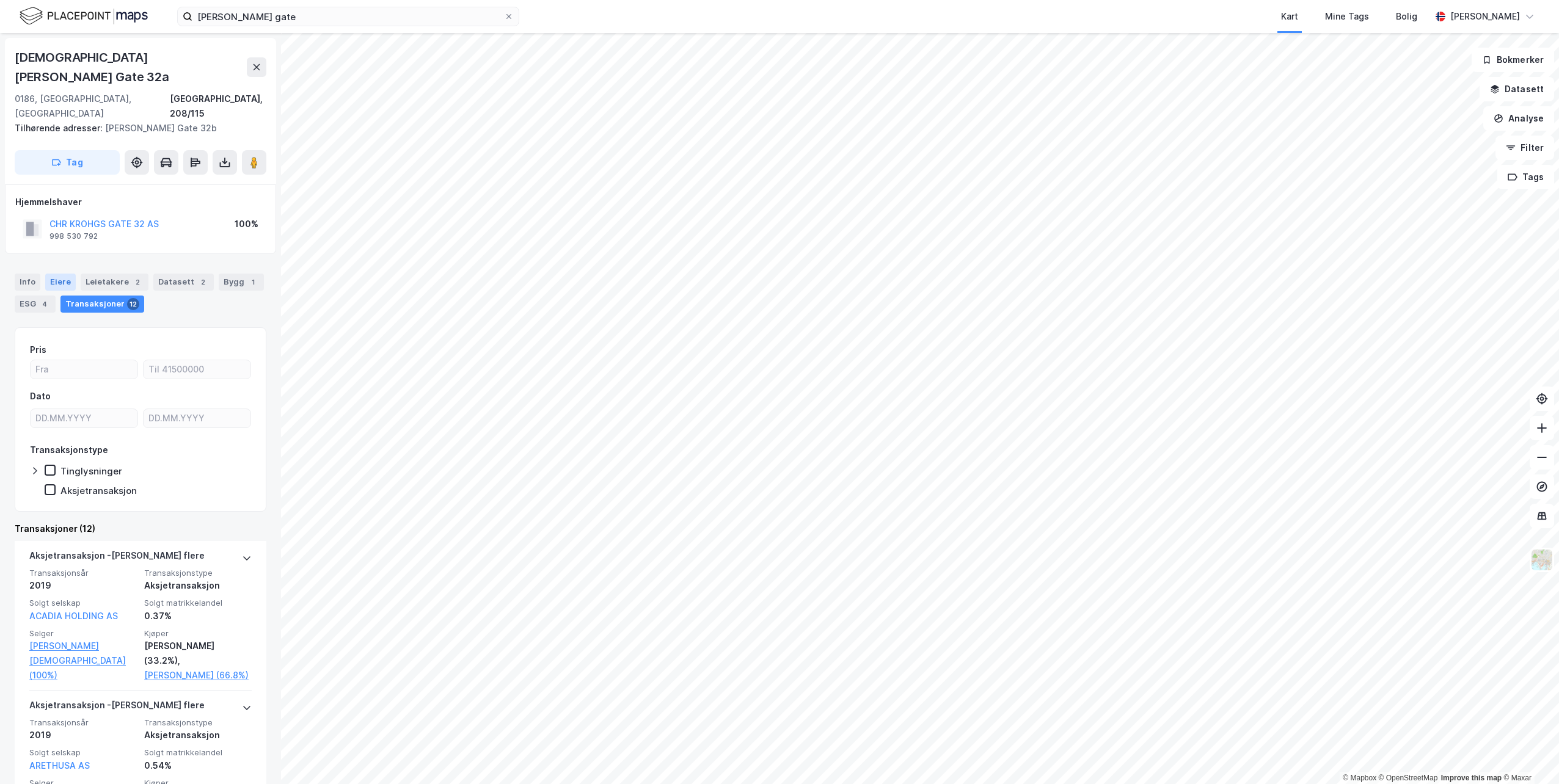
click at [60, 273] on div "Eiere" at bounding box center [61, 282] width 31 height 17
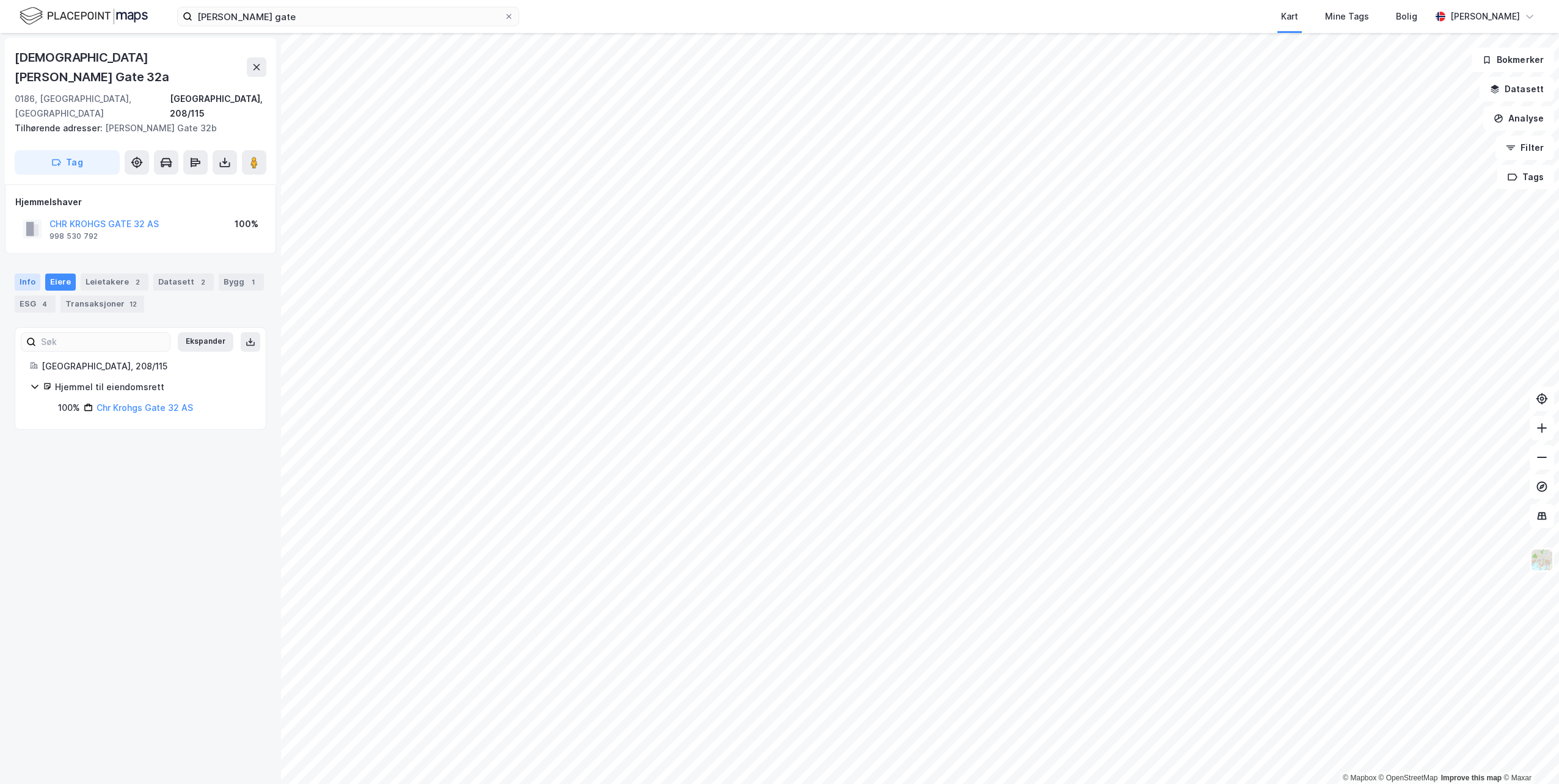
click at [49, 296] on div "ESG 4" at bounding box center [35, 304] width 41 height 17
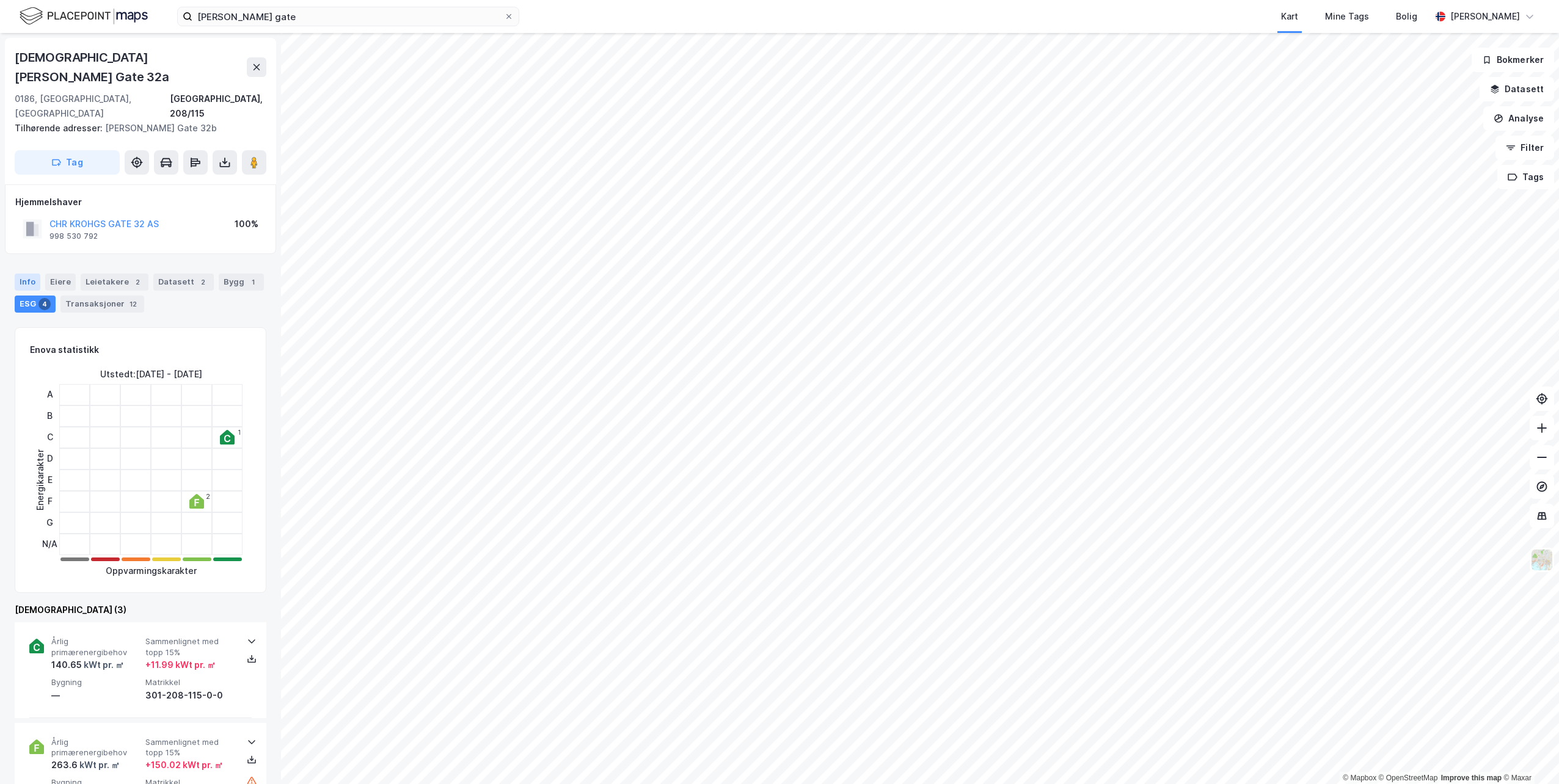
click at [24, 273] on div "Info" at bounding box center [27, 282] width 25 height 17
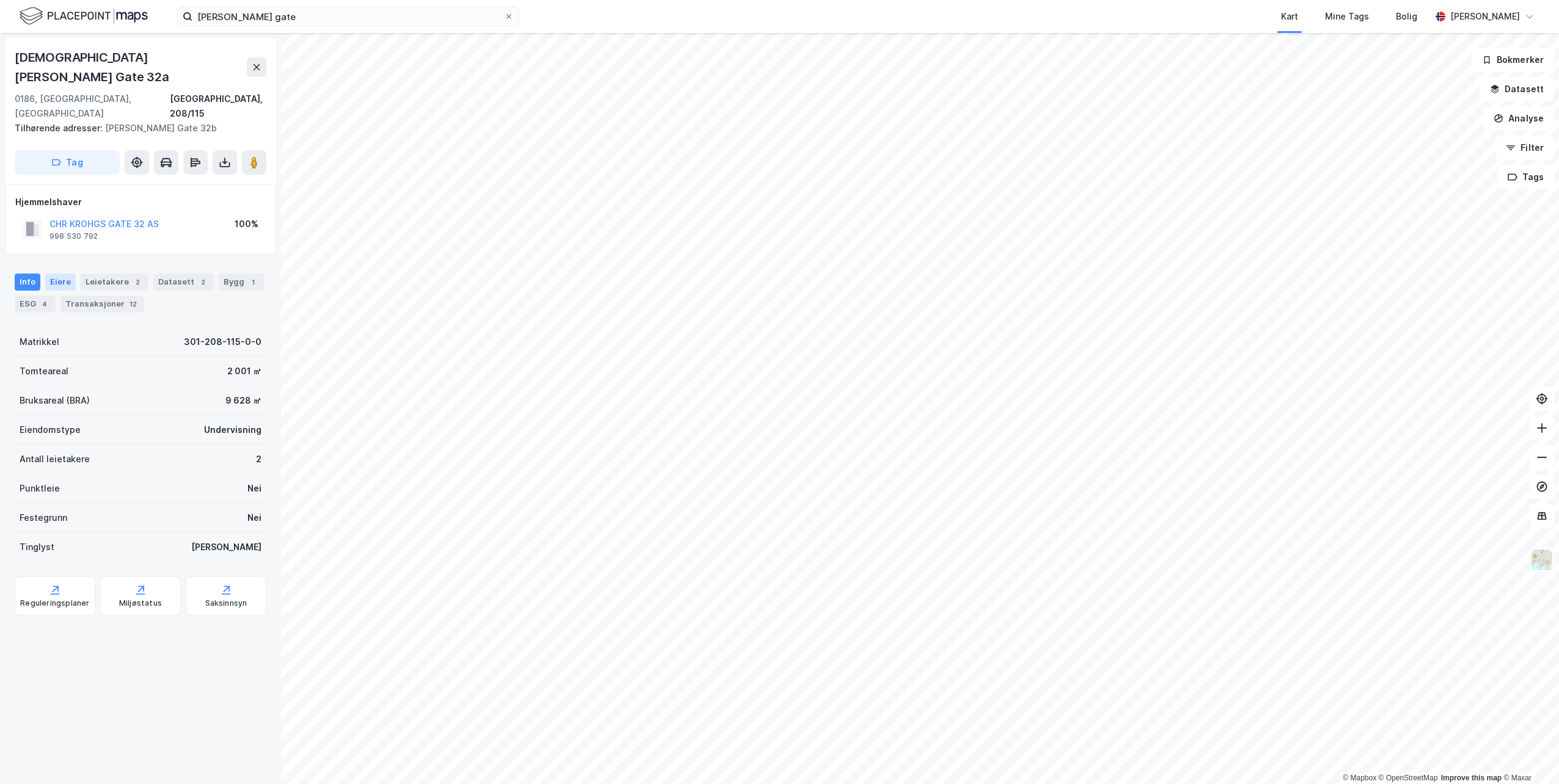
click at [59, 273] on div "Eiere" at bounding box center [61, 282] width 31 height 17
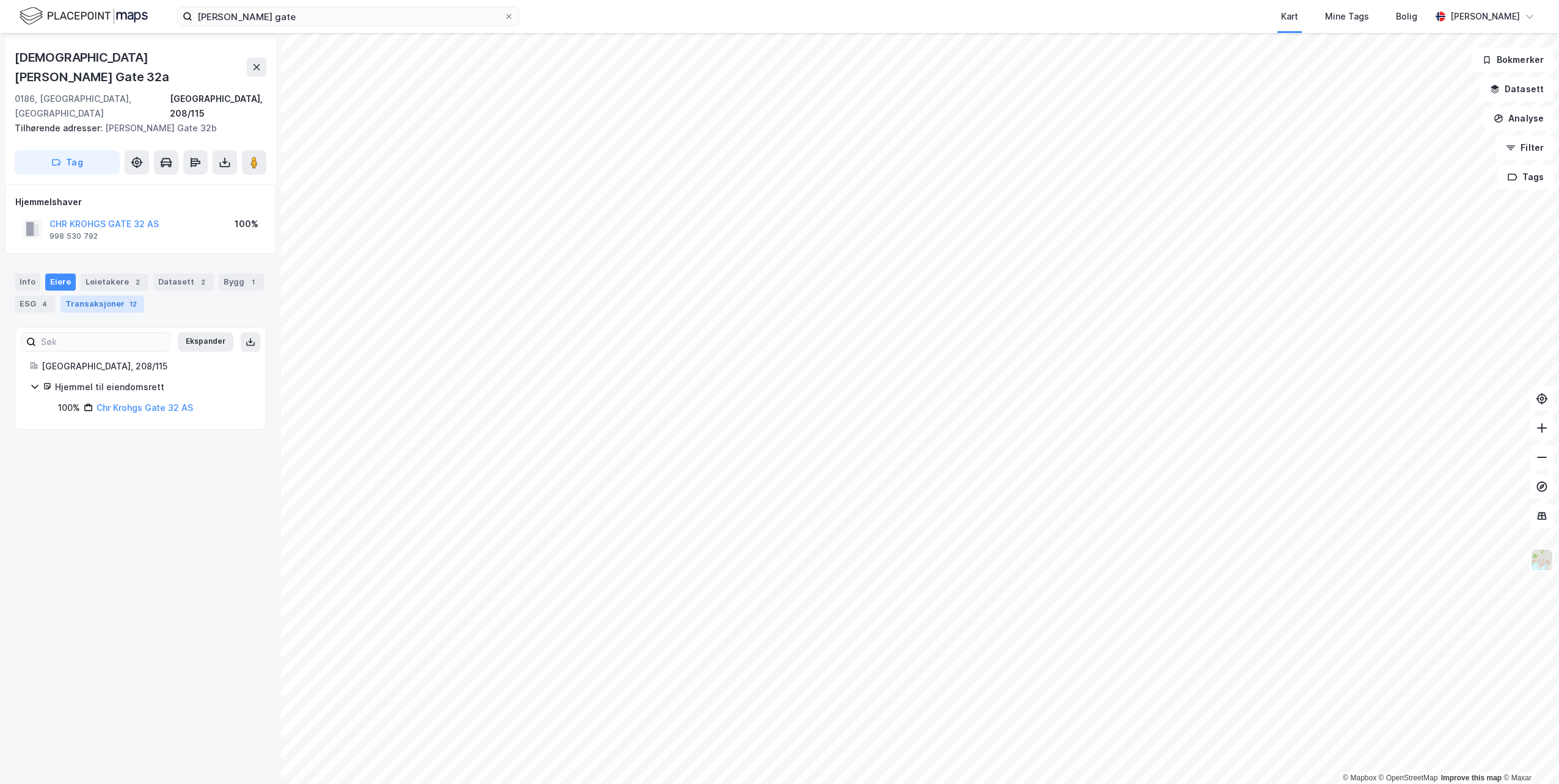
click at [77, 296] on div "Transaksjoner 12" at bounding box center [102, 304] width 83 height 17
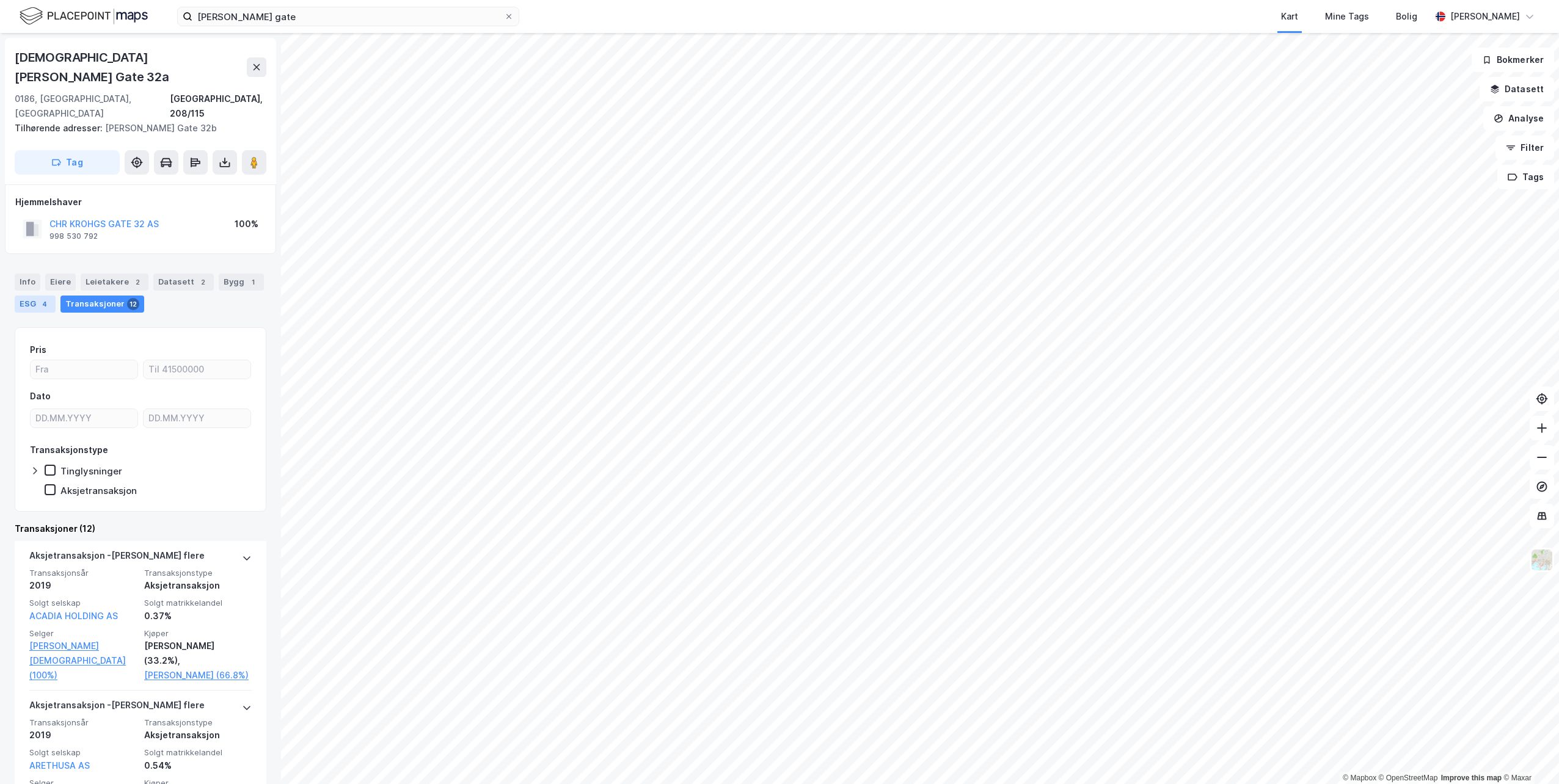
click at [37, 296] on div "ESG 4" at bounding box center [35, 304] width 41 height 17
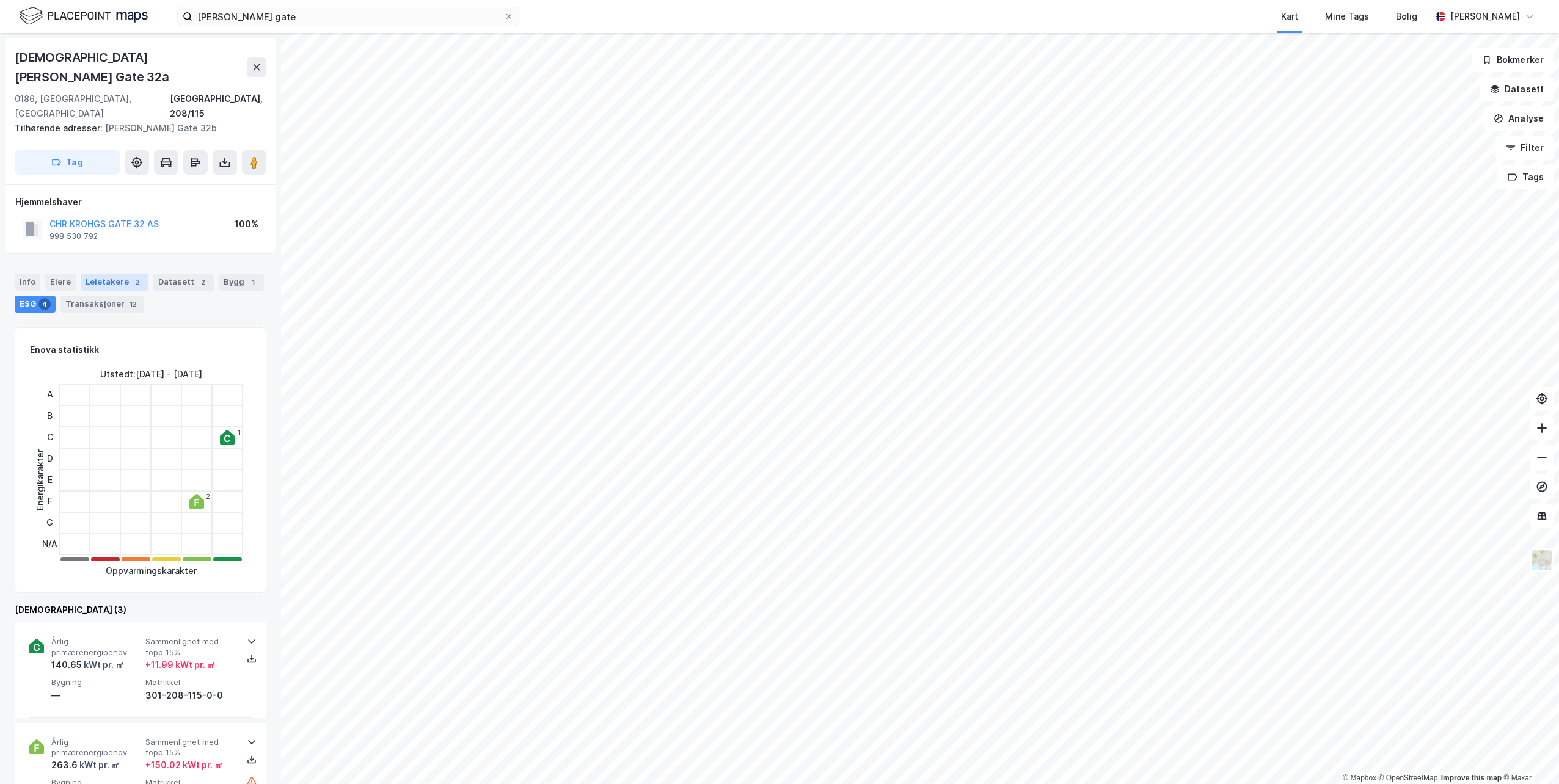
click at [110, 273] on div "Leietakere 2" at bounding box center [114, 282] width 68 height 17
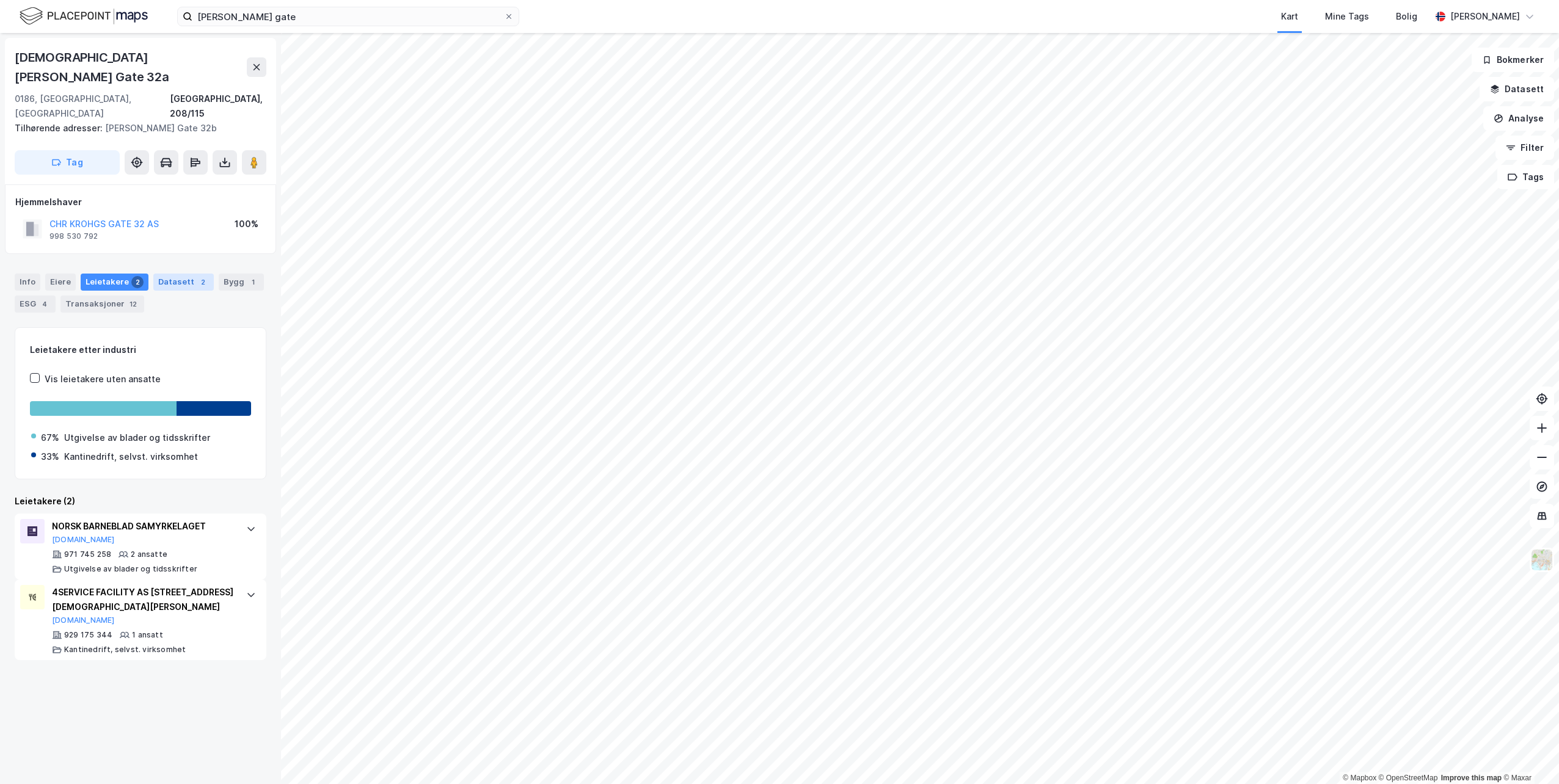
click at [198, 276] on div "2" at bounding box center [203, 282] width 13 height 13
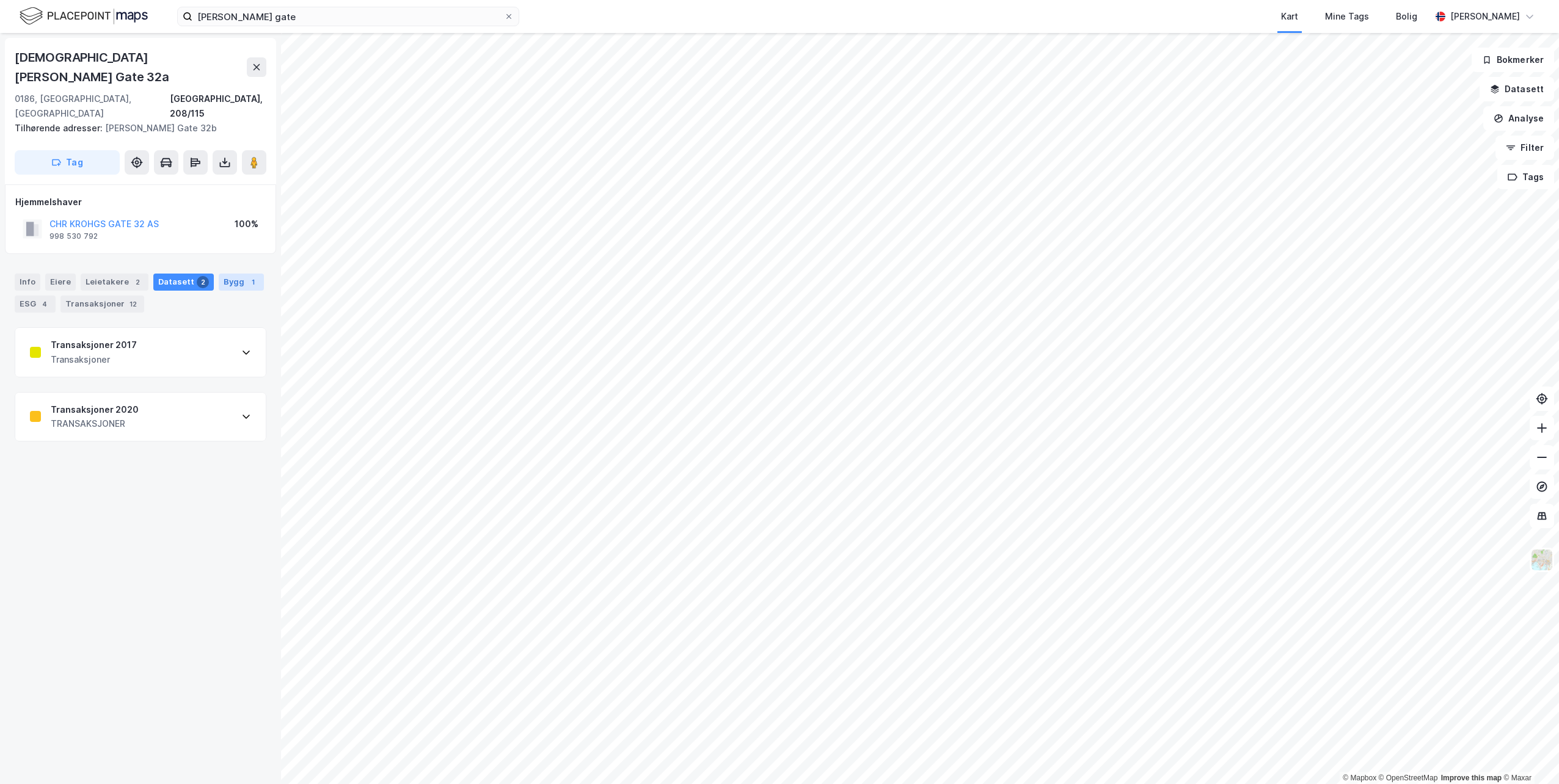
click at [232, 273] on div "Bygg 1" at bounding box center [241, 282] width 46 height 17
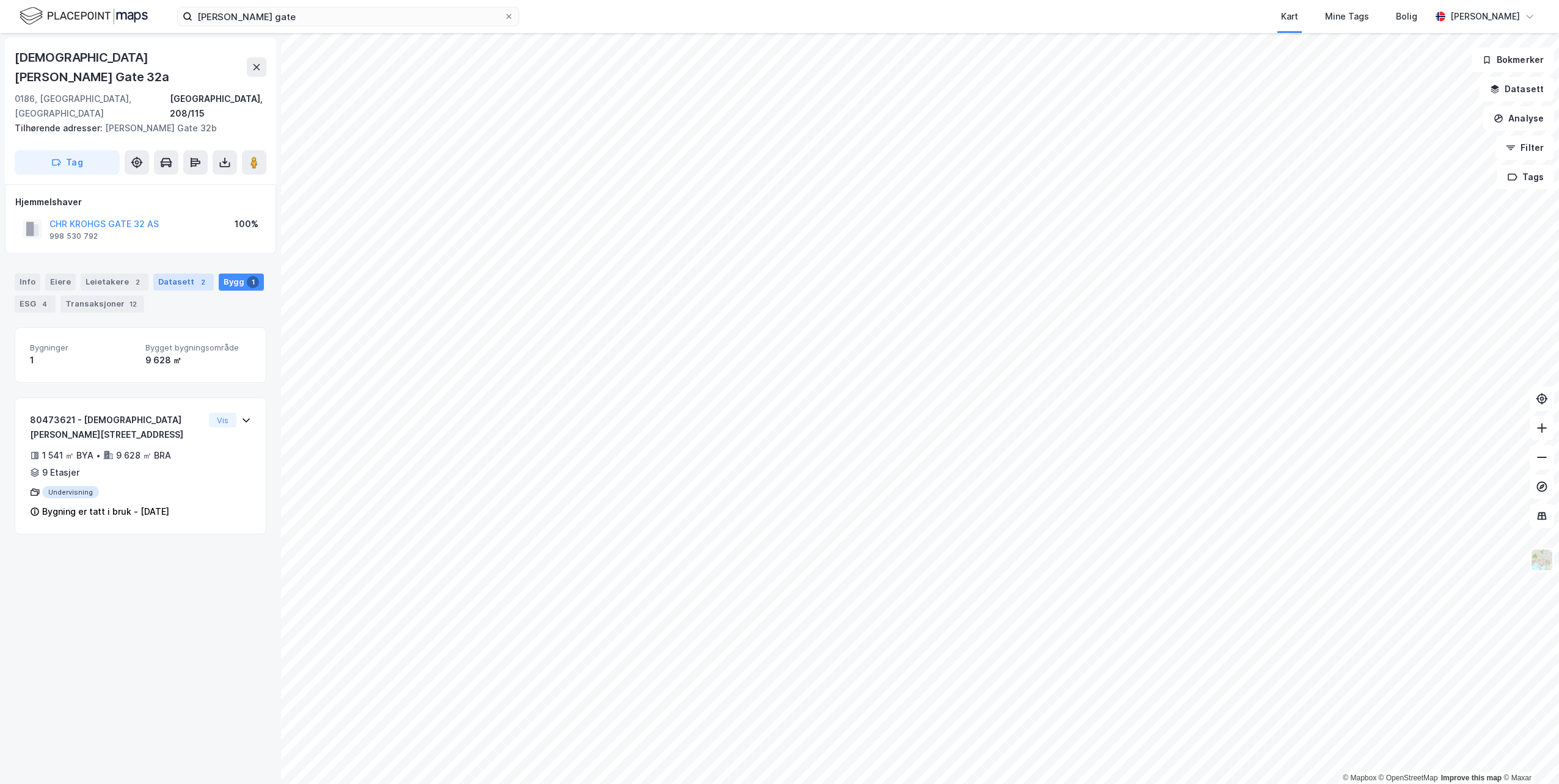
click at [187, 273] on div "Datasett 2" at bounding box center [183, 282] width 60 height 17
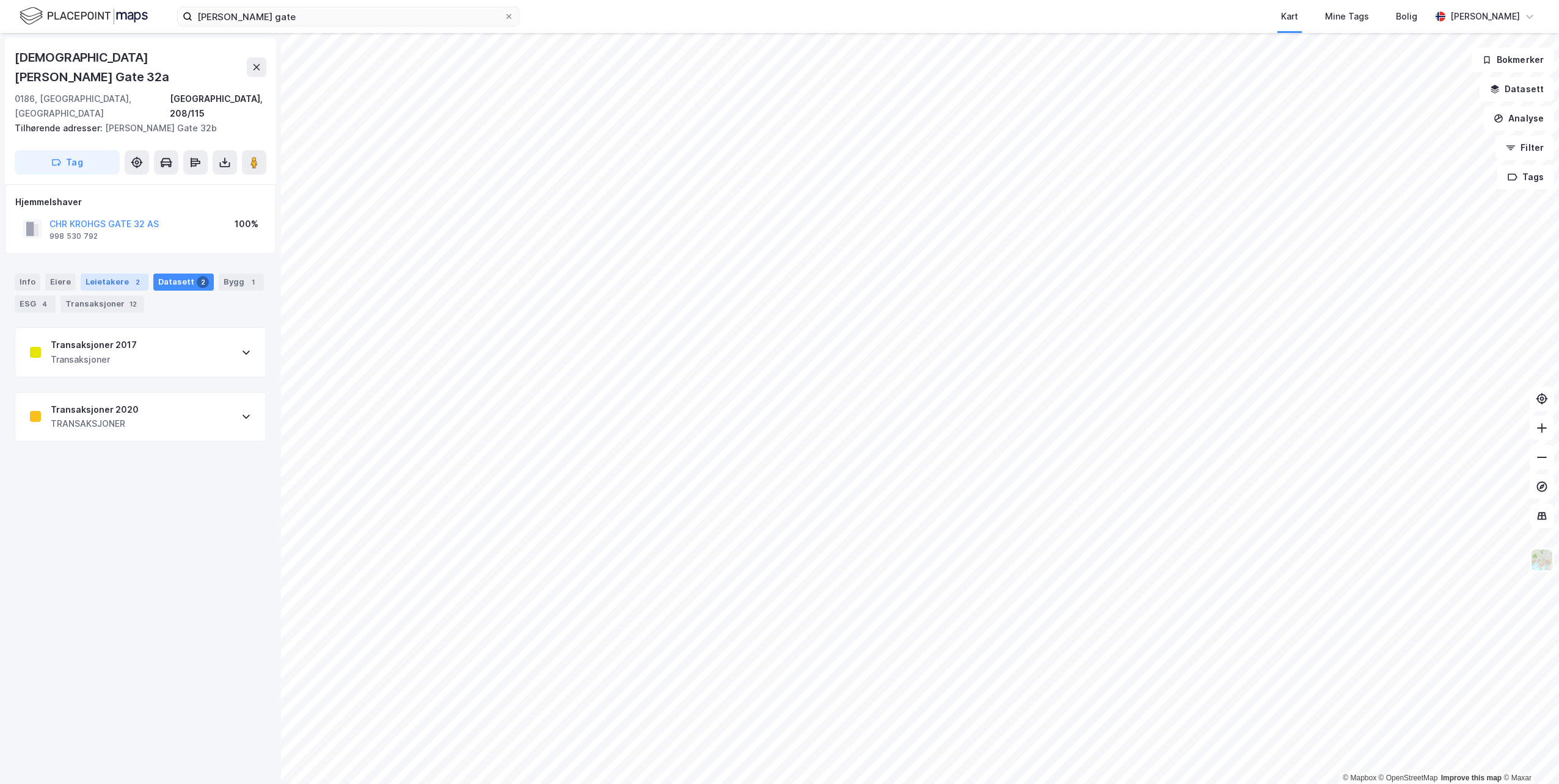
drag, startPoint x: 113, startPoint y: 245, endPoint x: 106, endPoint y: 246, distance: 7.1
click at [112, 273] on div "Leietakere 2" at bounding box center [114, 282] width 68 height 17
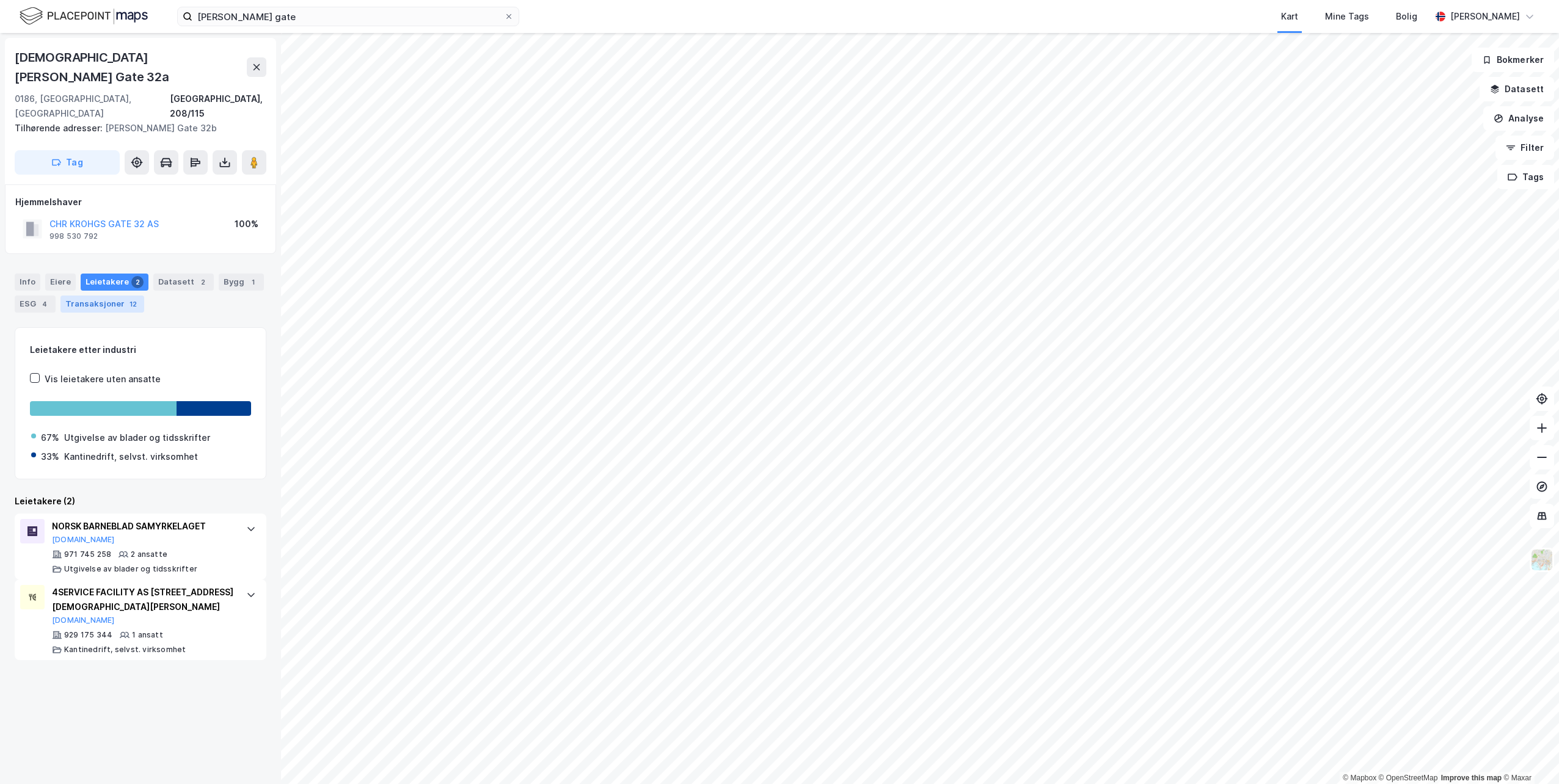
click at [95, 296] on div "Transaksjoner 12" at bounding box center [102, 304] width 83 height 17
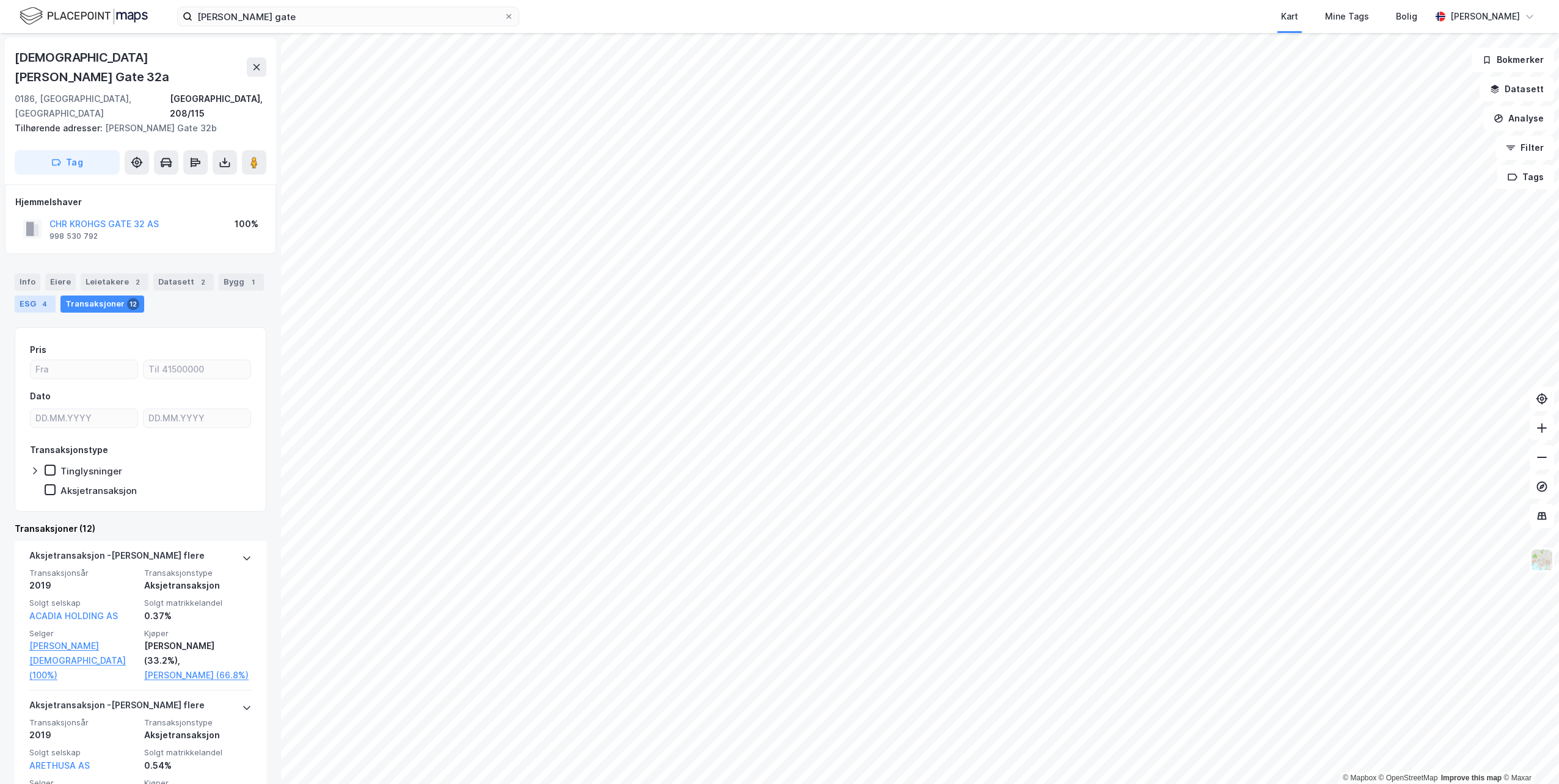
click at [36, 296] on div "ESG 4" at bounding box center [35, 304] width 41 height 17
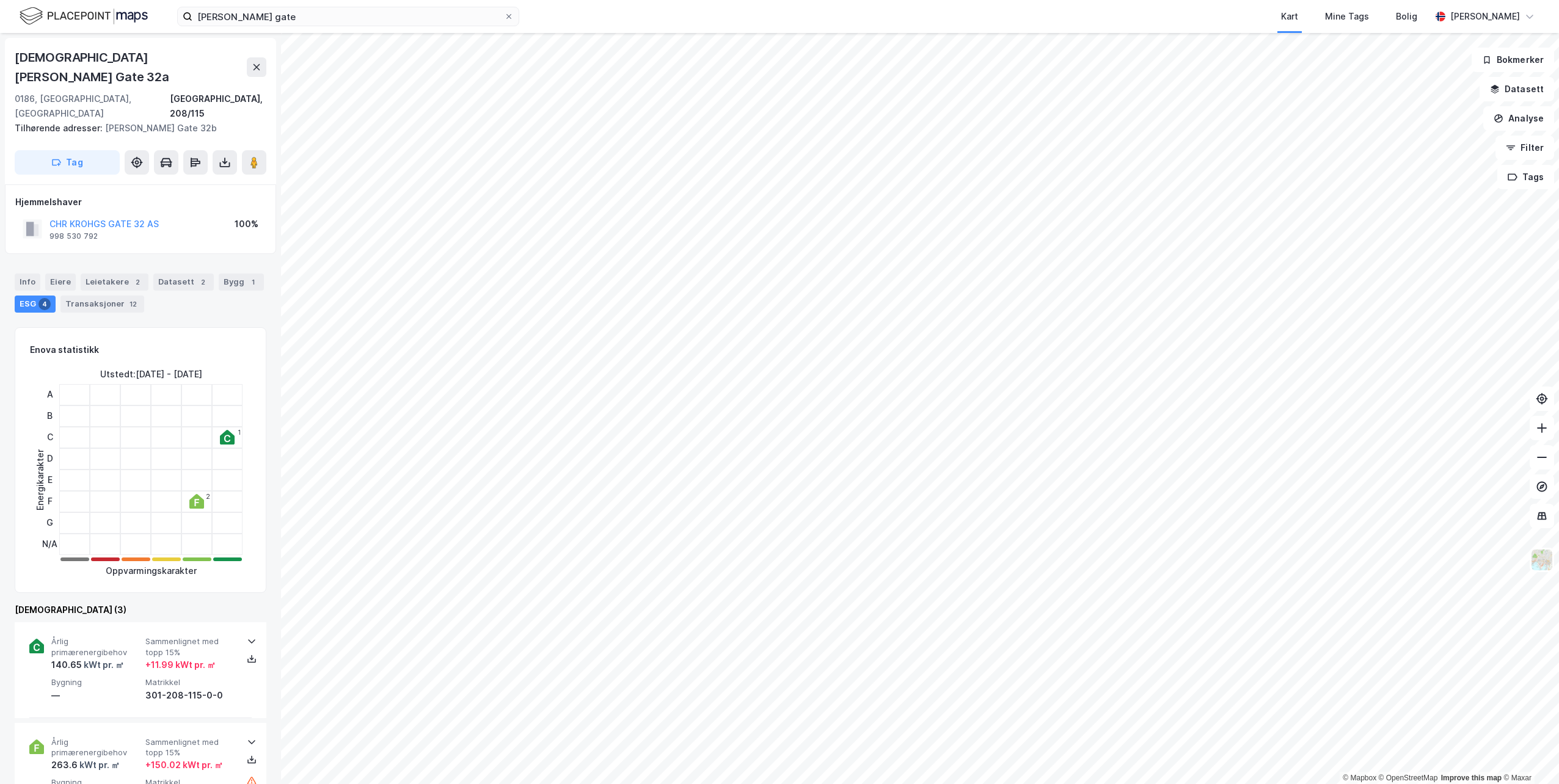
click at [53, 273] on div "Eiere" at bounding box center [61, 282] width 31 height 17
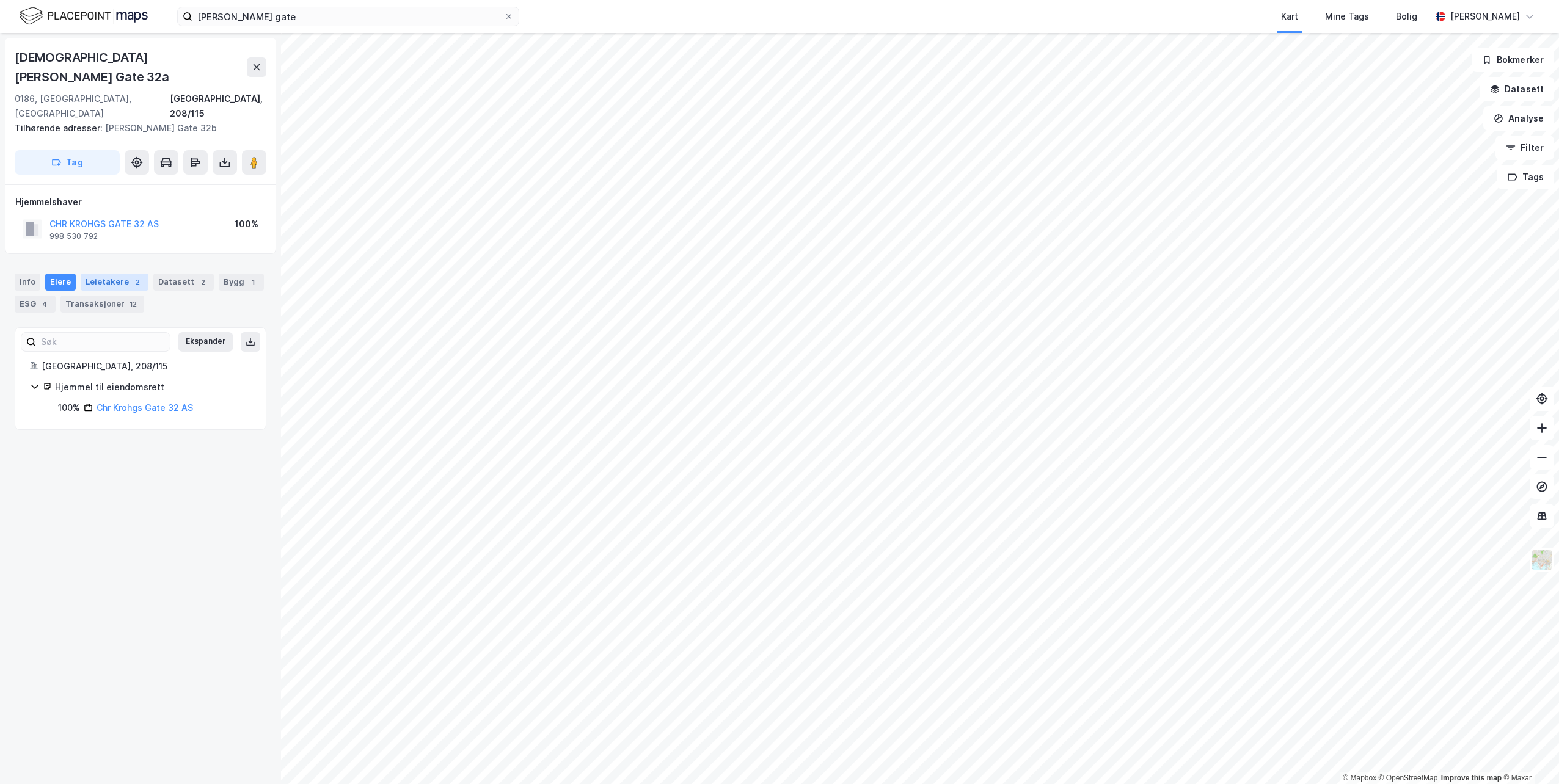
click at [109, 273] on div "Leietakere 2" at bounding box center [114, 282] width 68 height 17
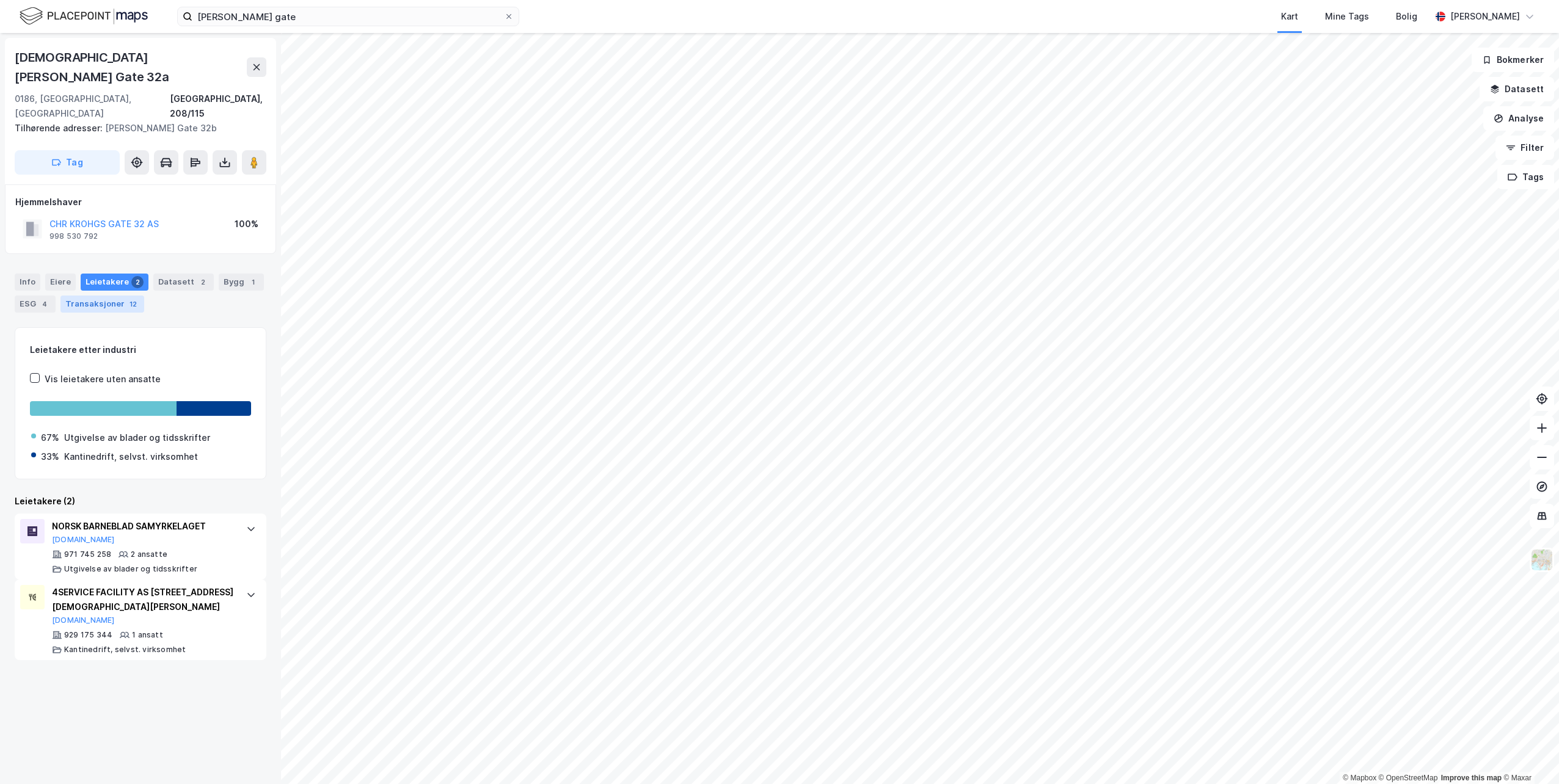
click at [104, 296] on div "Transaksjoner 12" at bounding box center [102, 304] width 83 height 17
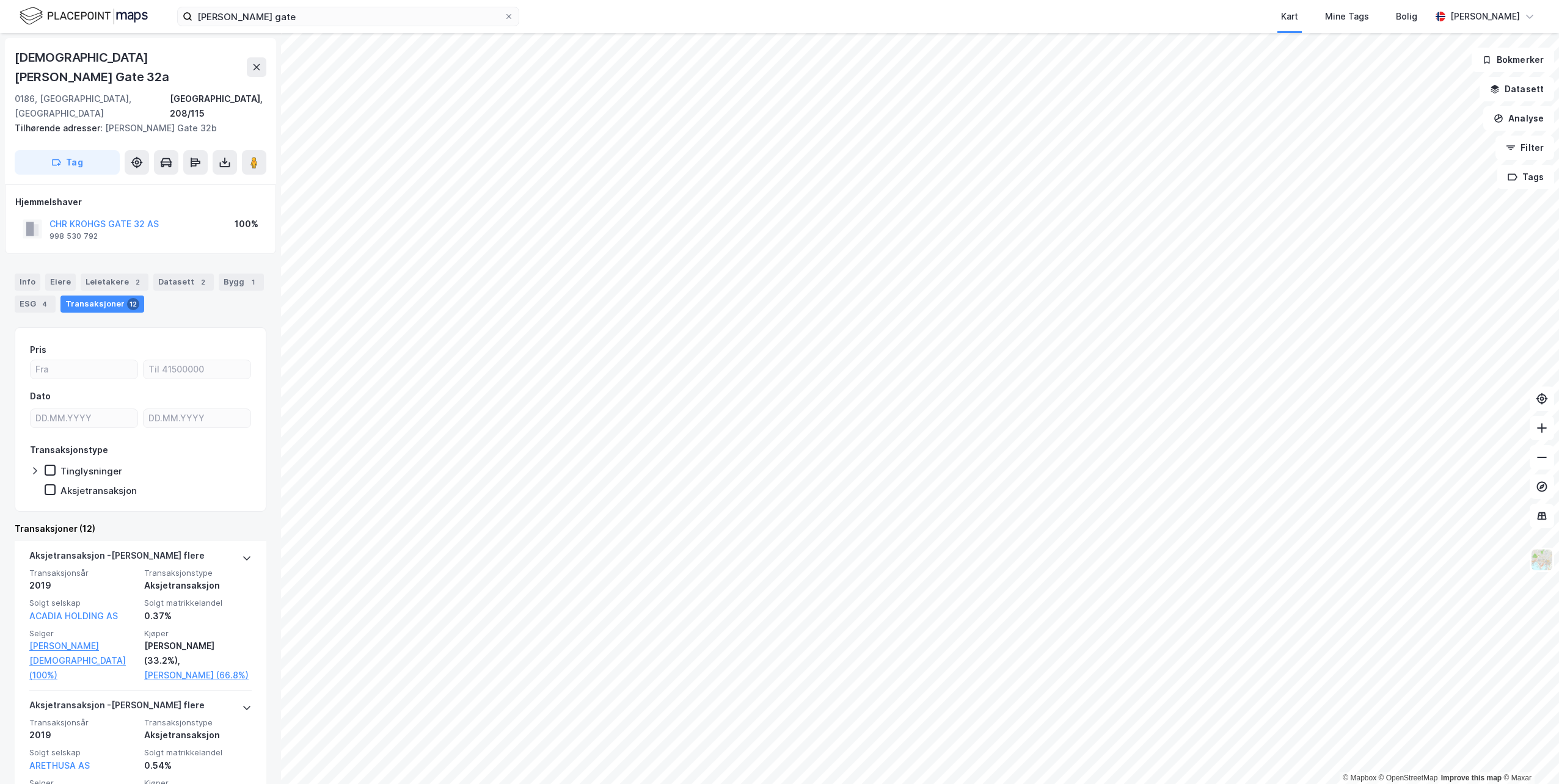
click at [172, 273] on div "Info Eiere Leietakere 2 Datasett 2 Bygg 1 ESG 4 Transaksjoner 12" at bounding box center [141, 293] width 252 height 39
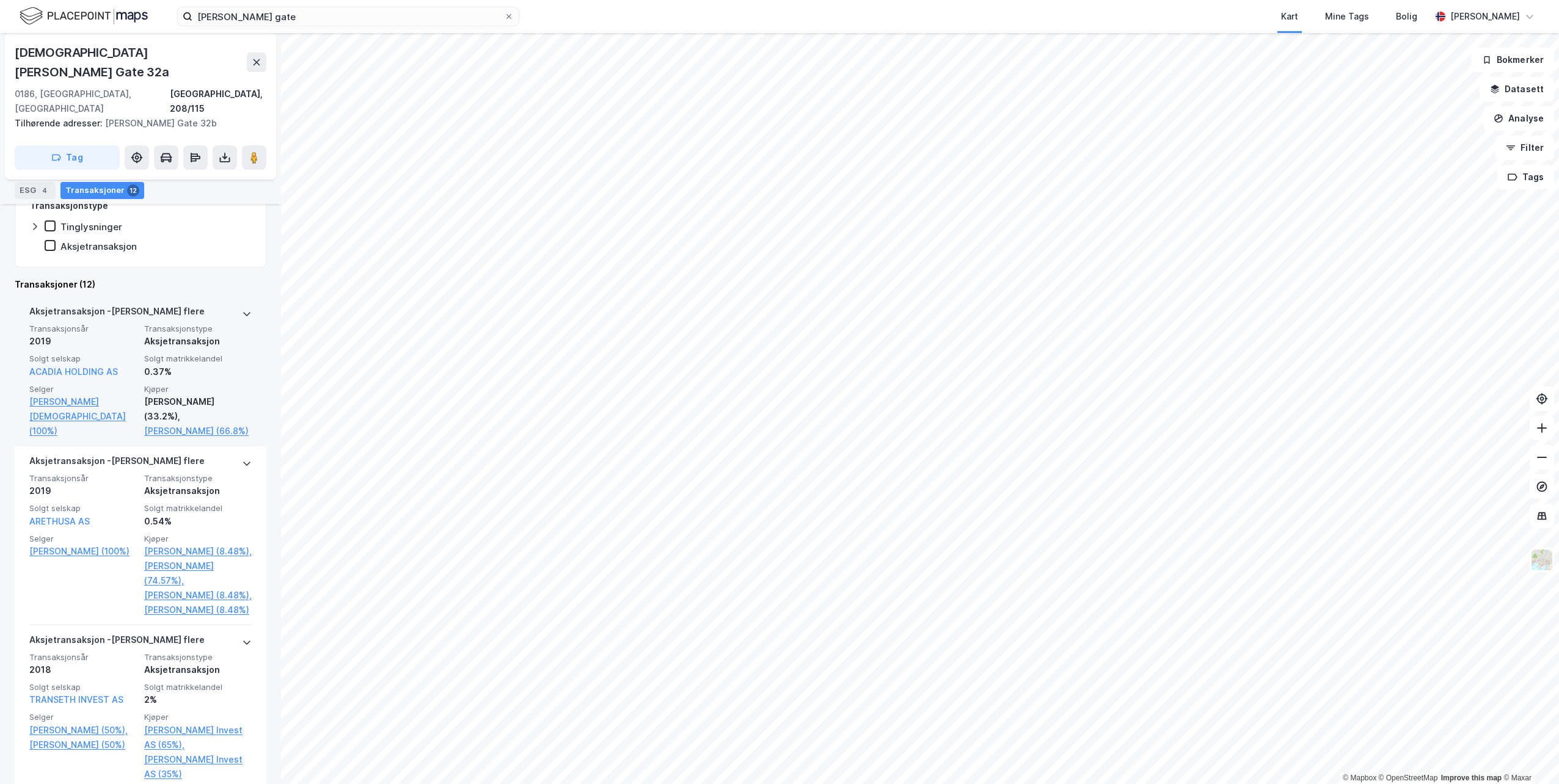
scroll to position [122, 0]
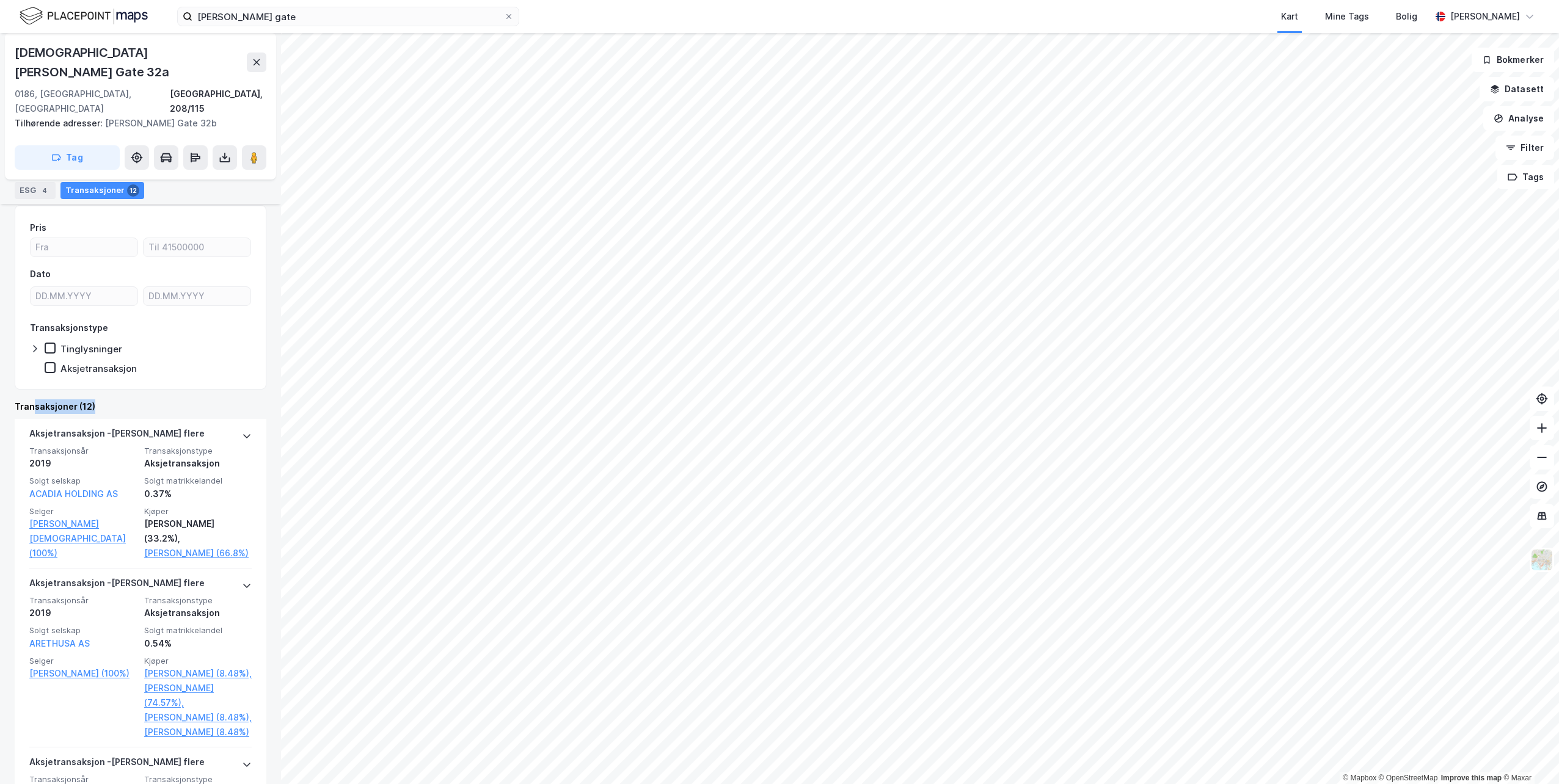
drag, startPoint x: 115, startPoint y: 371, endPoint x: 34, endPoint y: 371, distance: 81.0
click at [34, 399] on div "Transaksjoner (12)" at bounding box center [141, 406] width 252 height 15
drag, startPoint x: 34, startPoint y: 371, endPoint x: 140, endPoint y: 373, distance: 106.0
click at [140, 399] on div "Transaksjoner (12)" at bounding box center [141, 406] width 252 height 15
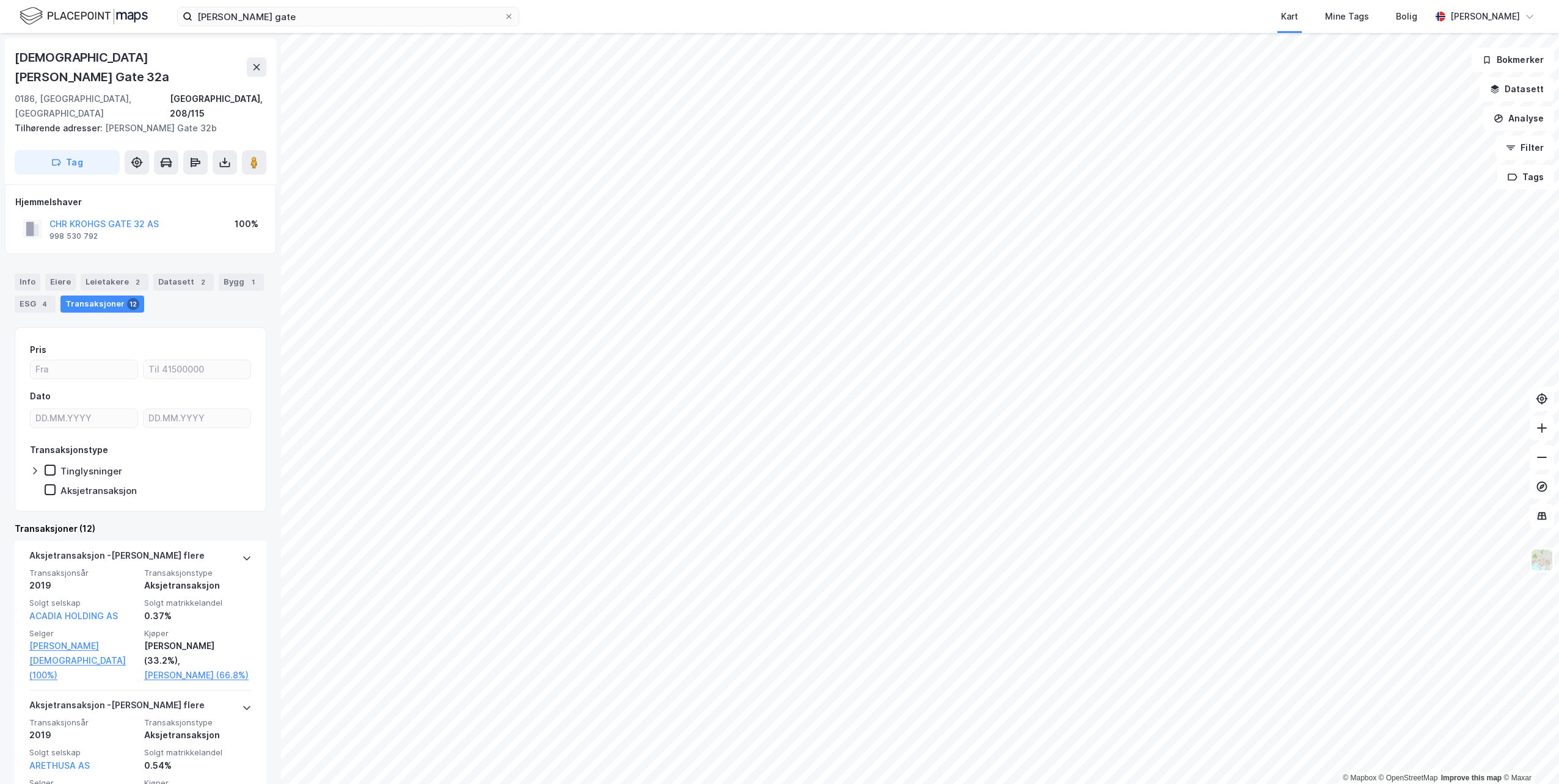
click at [101, 521] on div "Transaksjoner (12)" at bounding box center [141, 528] width 252 height 15
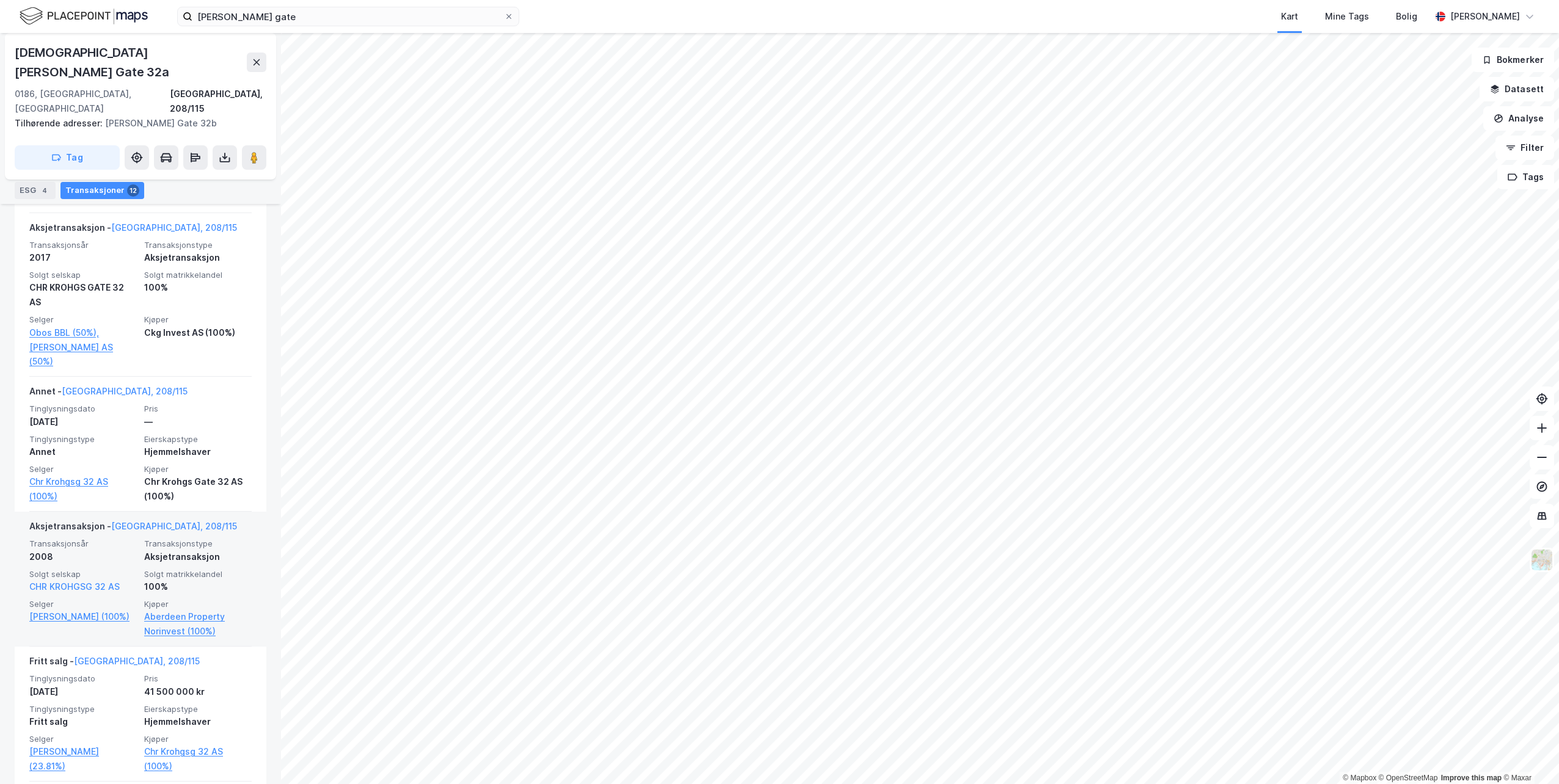
scroll to position [855, 0]
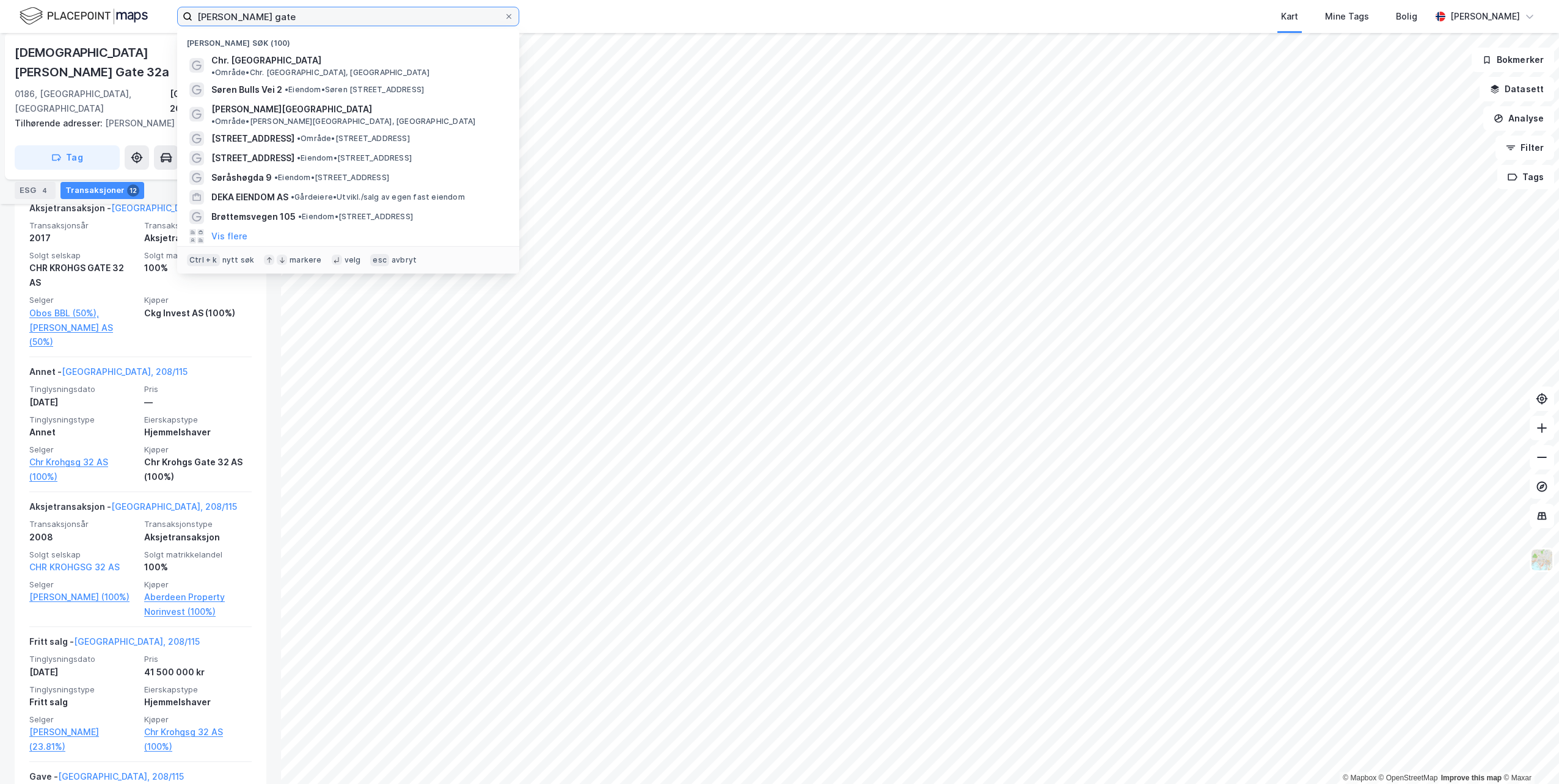
drag, startPoint x: 324, startPoint y: 16, endPoint x: 90, endPoint y: 14, distance: 234.0
click at [94, 16] on div "[DEMOGRAPHIC_DATA][PERSON_NAME] gate Nylige søk (100) Chr. [GEOGRAPHIC_DATA] • …" at bounding box center [780, 16] width 1559 height 33
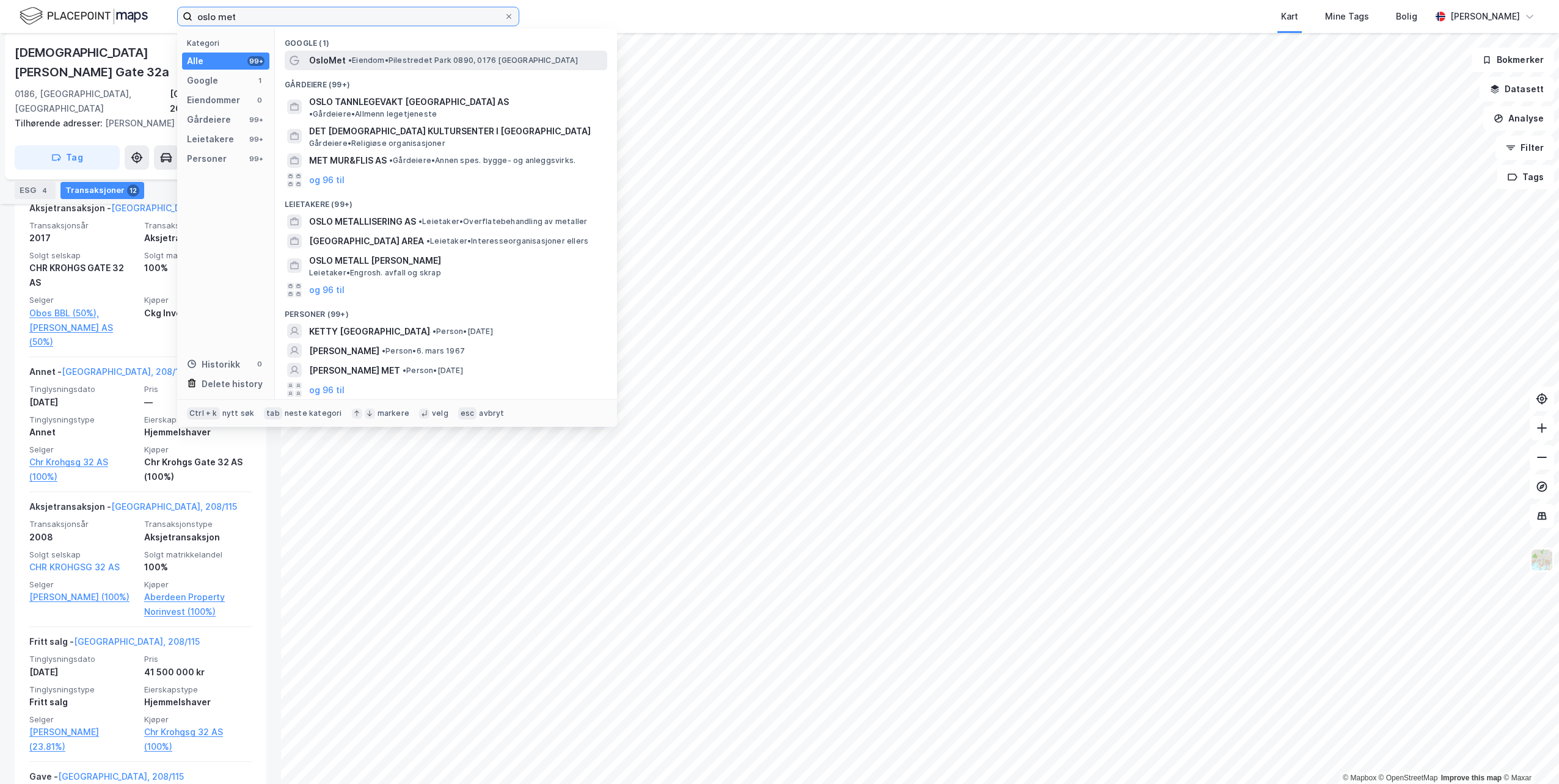
type input "oslo met"
click at [350, 65] on div "OsloMet • Eiendom • [GEOGRAPHIC_DATA] 0890, 0176 [GEOGRAPHIC_DATA]" at bounding box center [457, 60] width 296 height 15
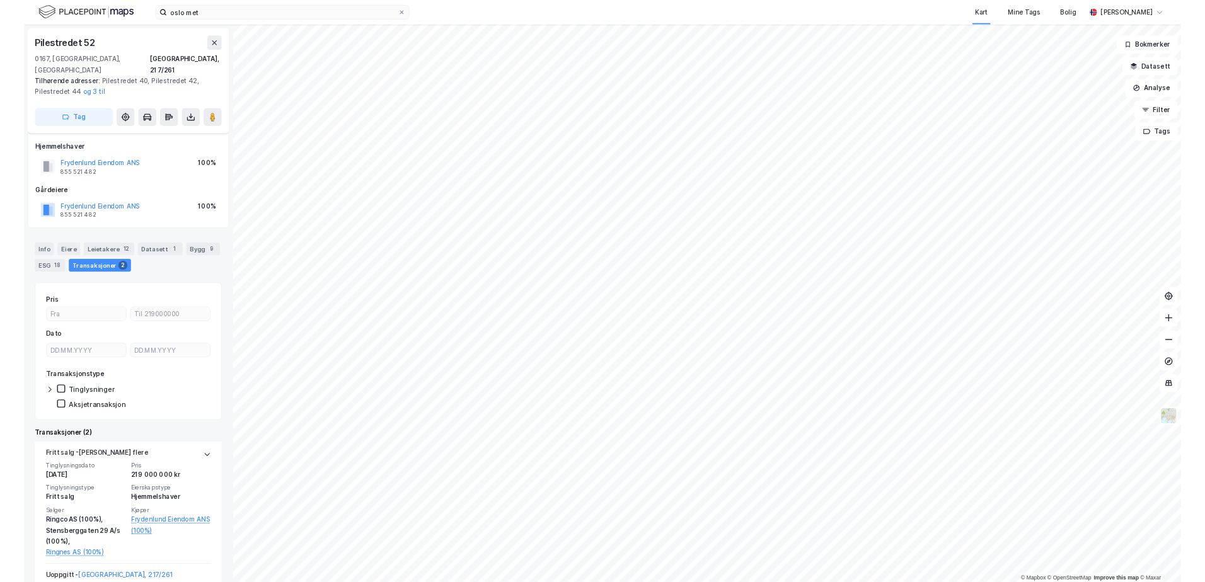
scroll to position [98, 0]
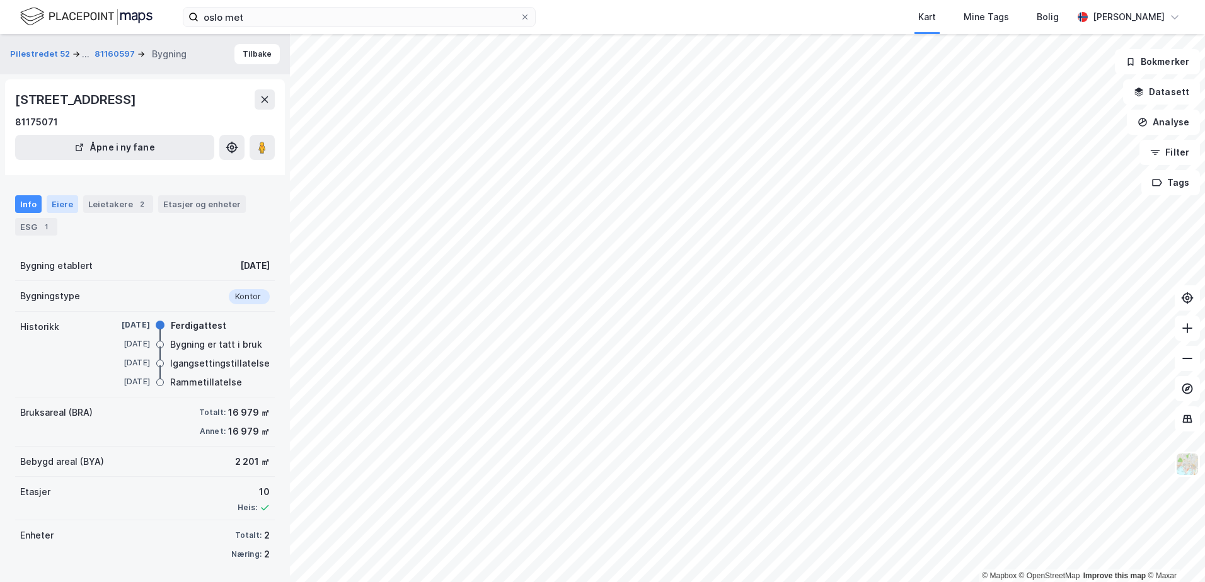
click at [60, 204] on div "Eiere" at bounding box center [63, 204] width 32 height 18
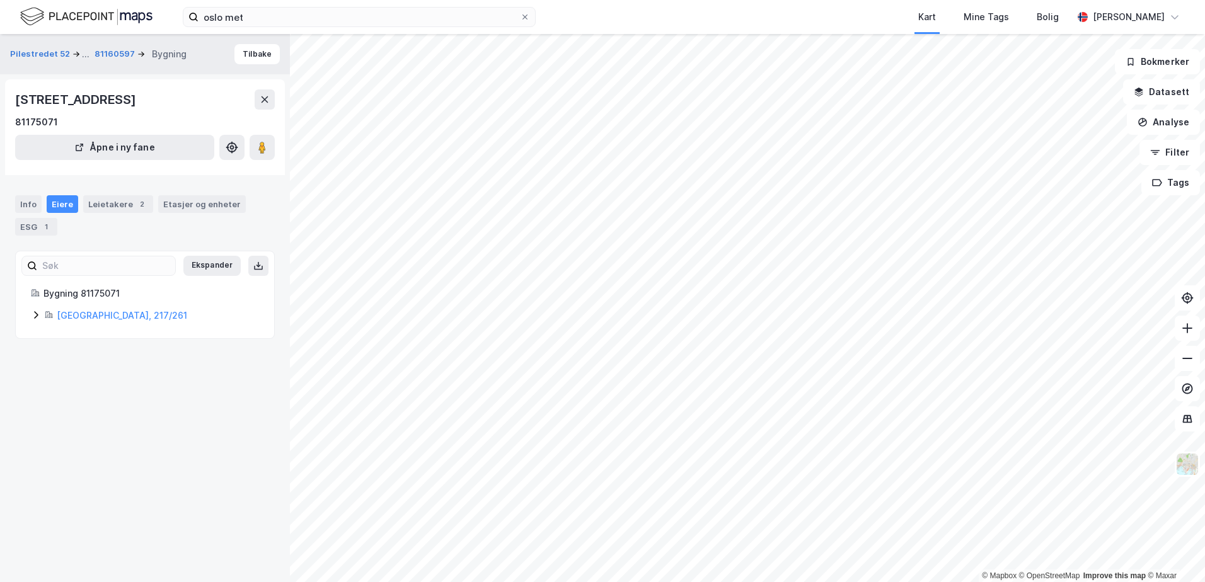
click at [35, 315] on icon at bounding box center [36, 315] width 10 height 10
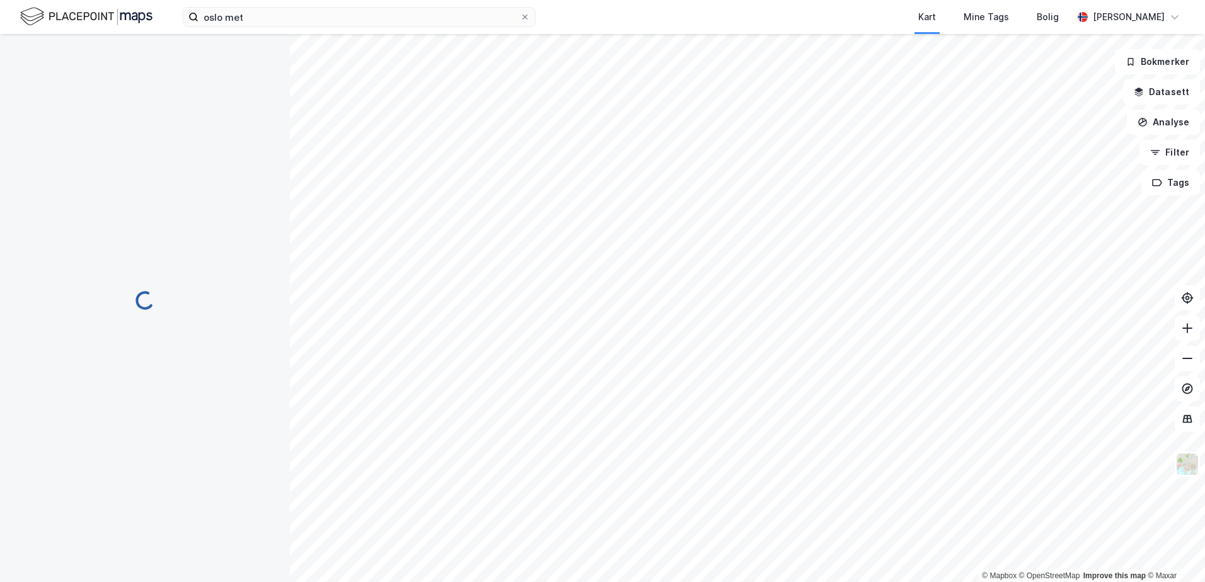
scroll to position [32, 0]
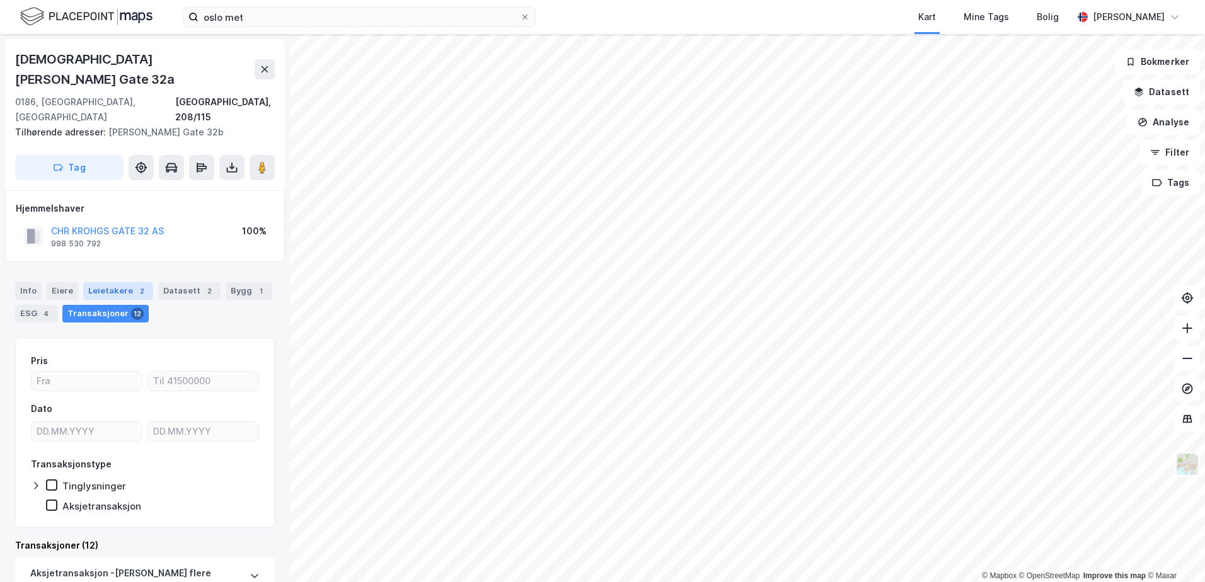
click at [118, 282] on div "Leietakere 2" at bounding box center [118, 291] width 70 height 18
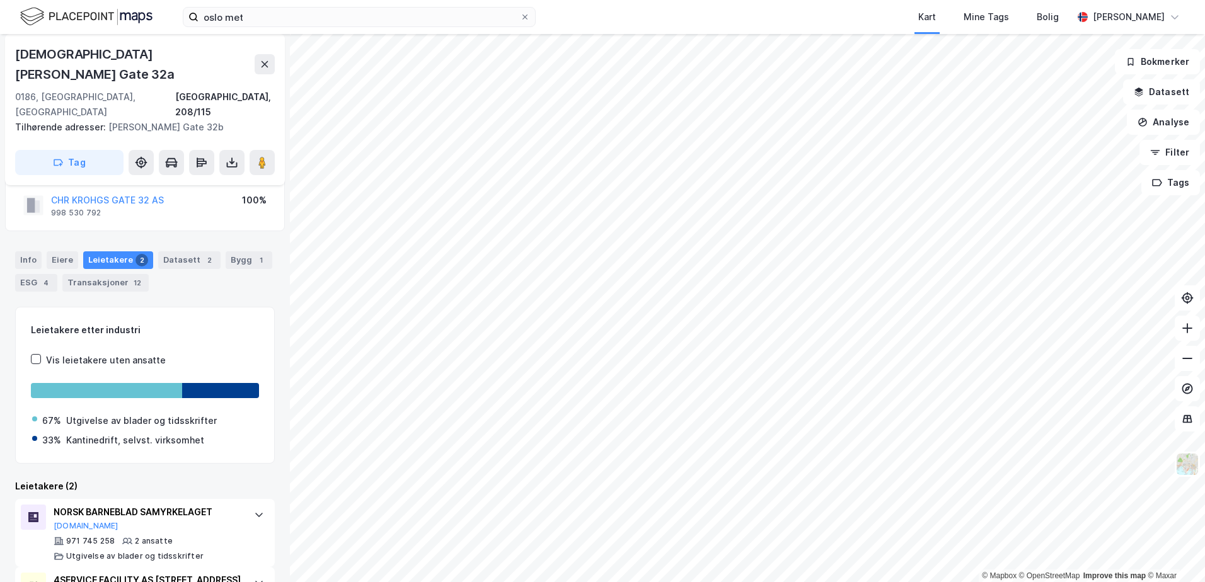
scroll to position [79, 0]
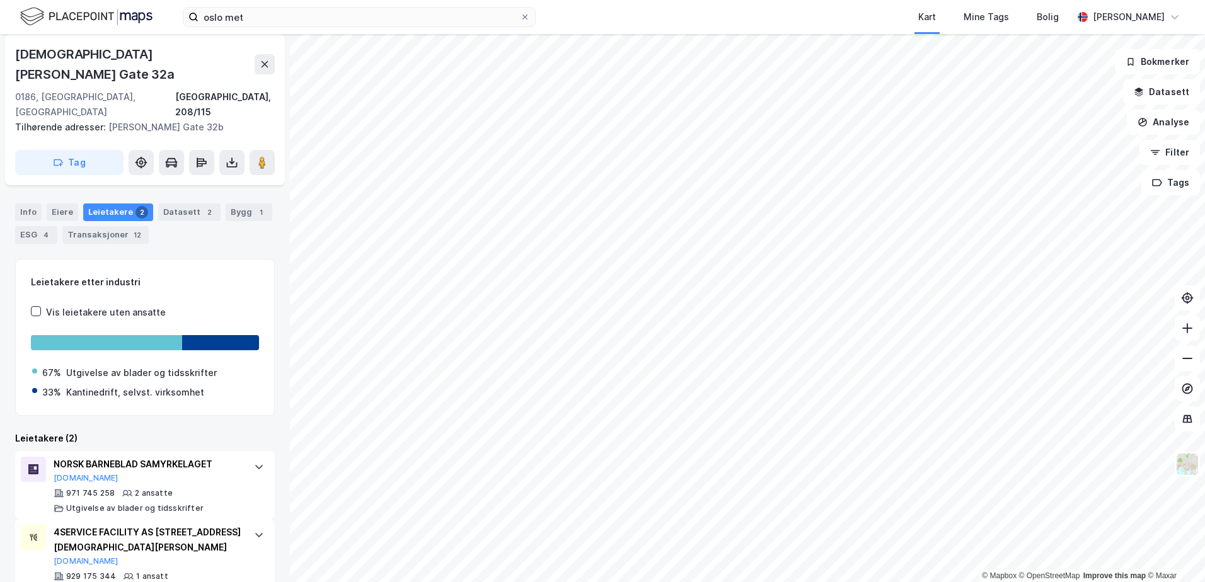
click at [78, 226] on div "Transaksjoner 12" at bounding box center [105, 235] width 86 height 18
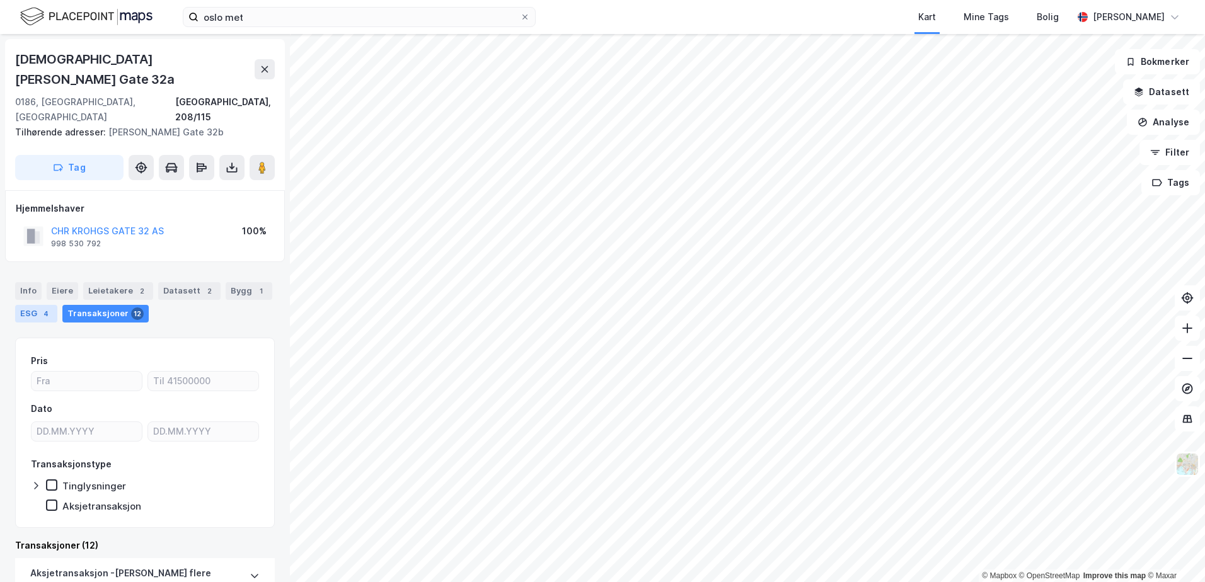
click at [25, 305] on div "ESG 4" at bounding box center [36, 314] width 42 height 18
